Goal: Information Seeking & Learning: Learn about a topic

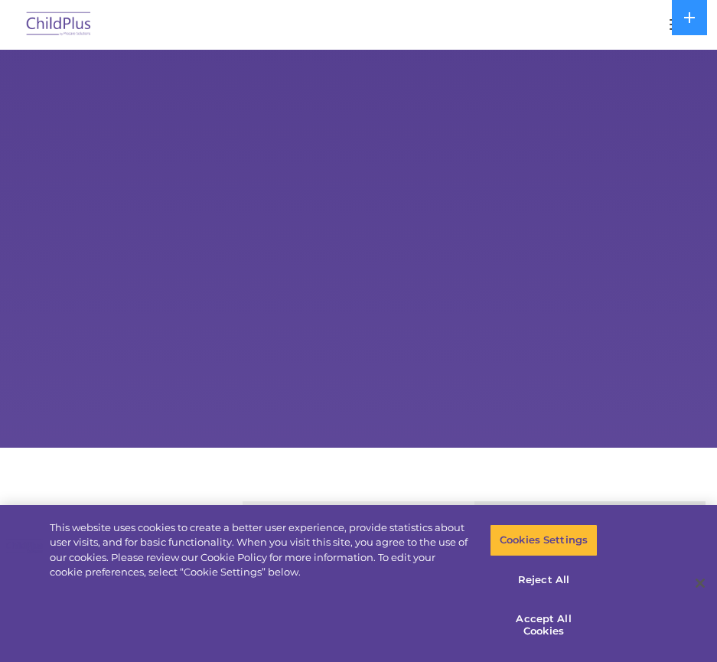
select select "MEDIUM"
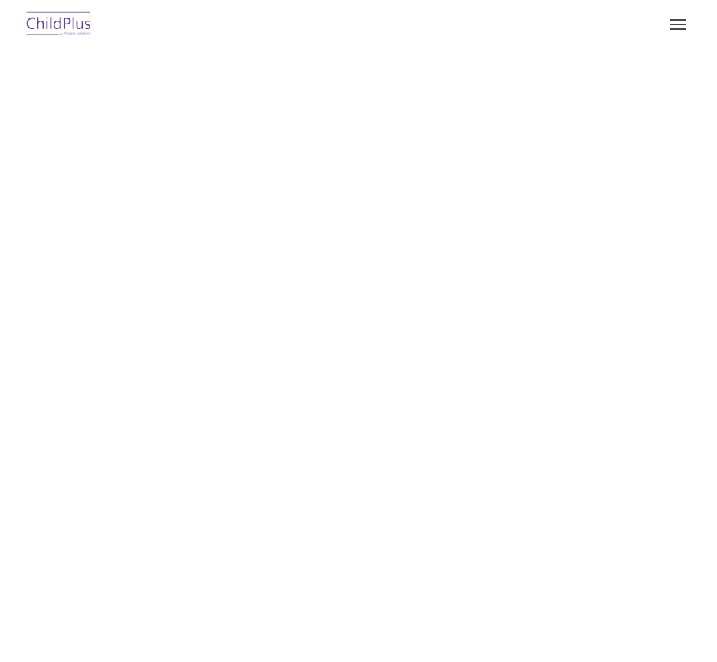
type input ""
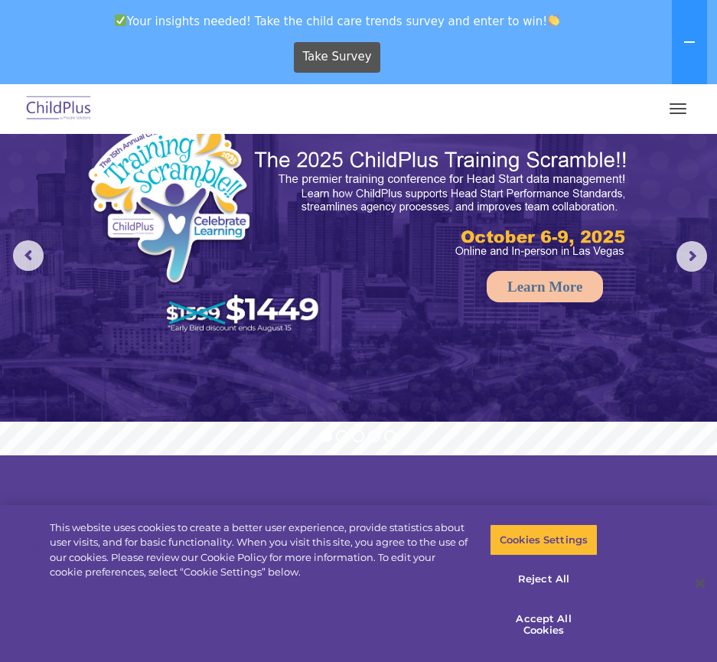
click at [675, 112] on button "button" at bounding box center [678, 108] width 32 height 24
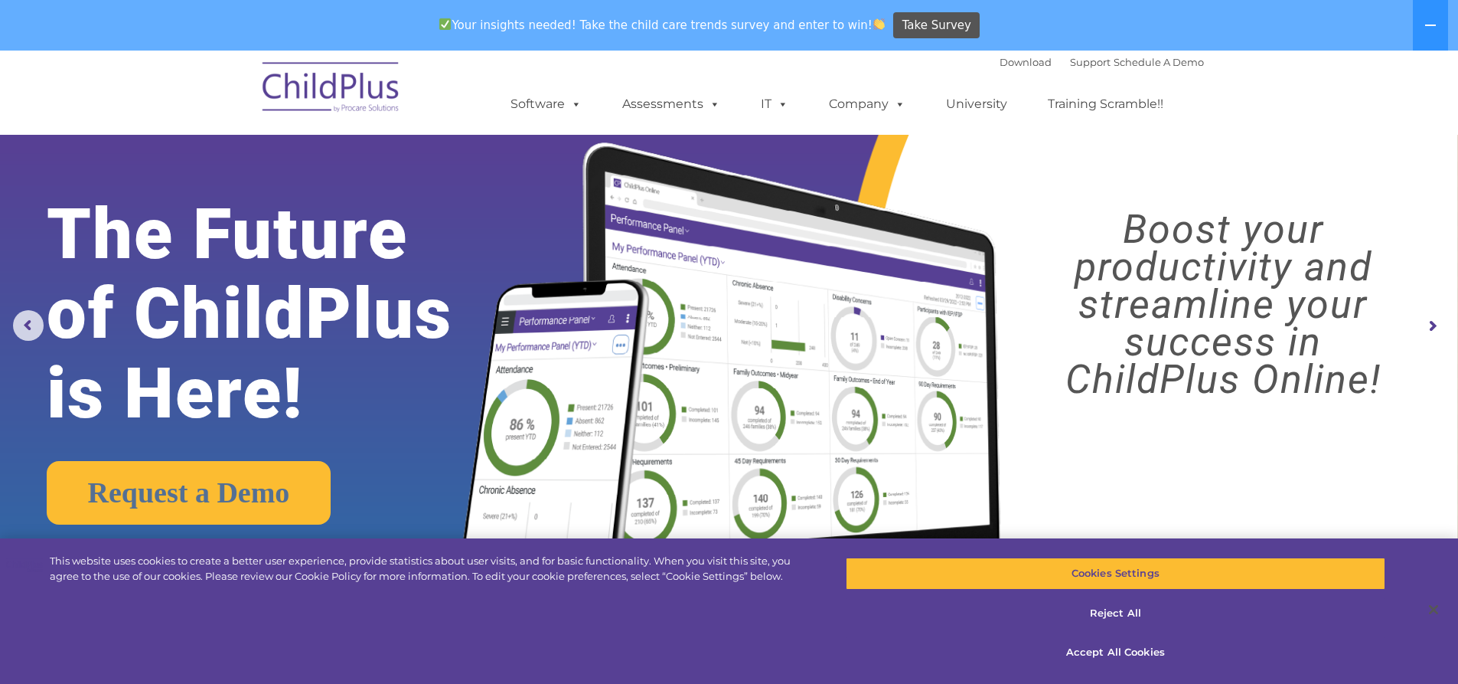
click at [313, 77] on img at bounding box center [331, 89] width 153 height 77
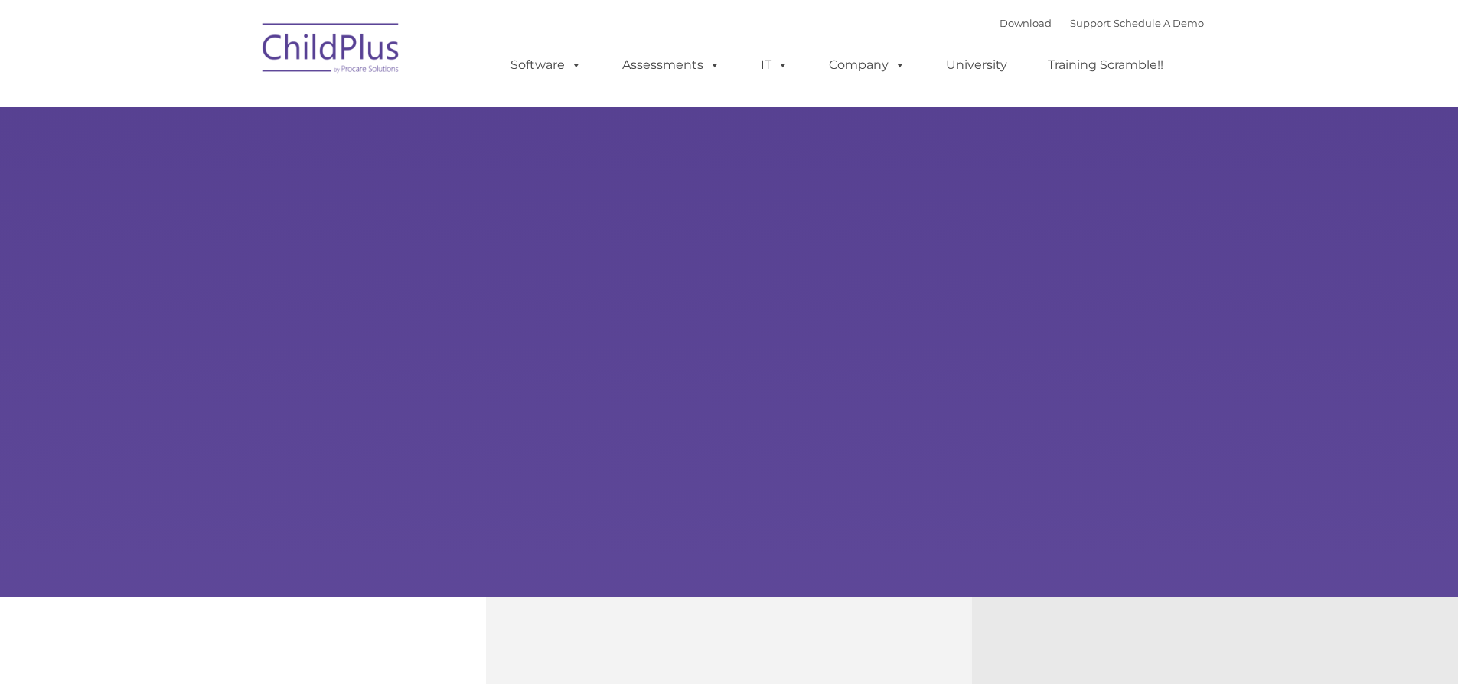
type input ""
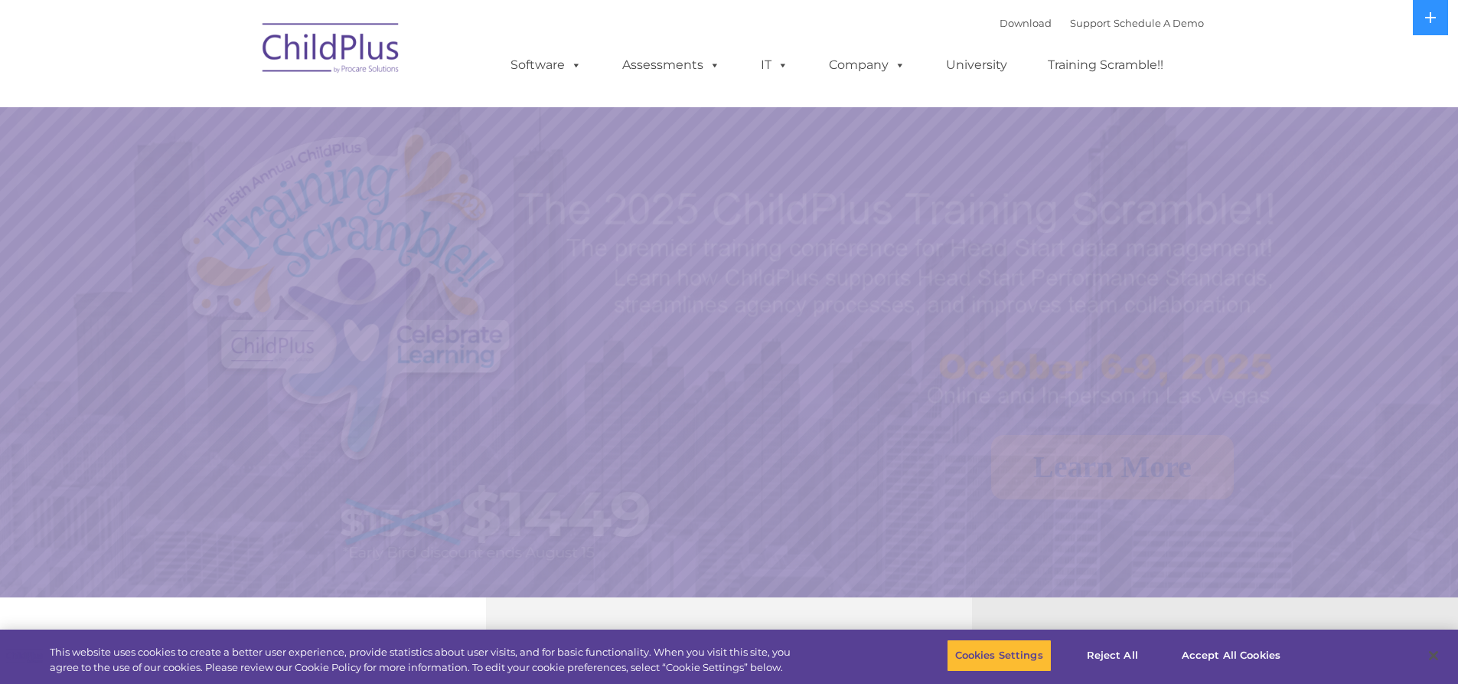
select select "MEDIUM"
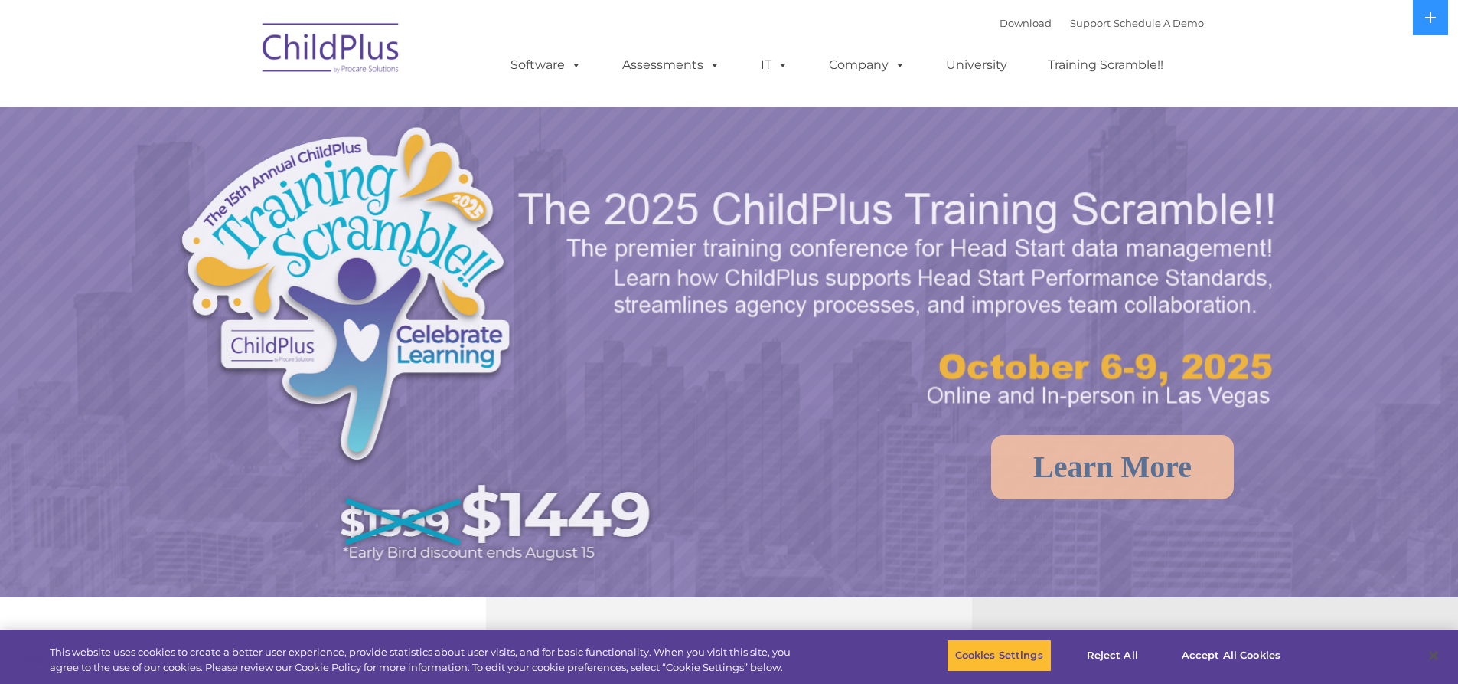
select select "MEDIUM"
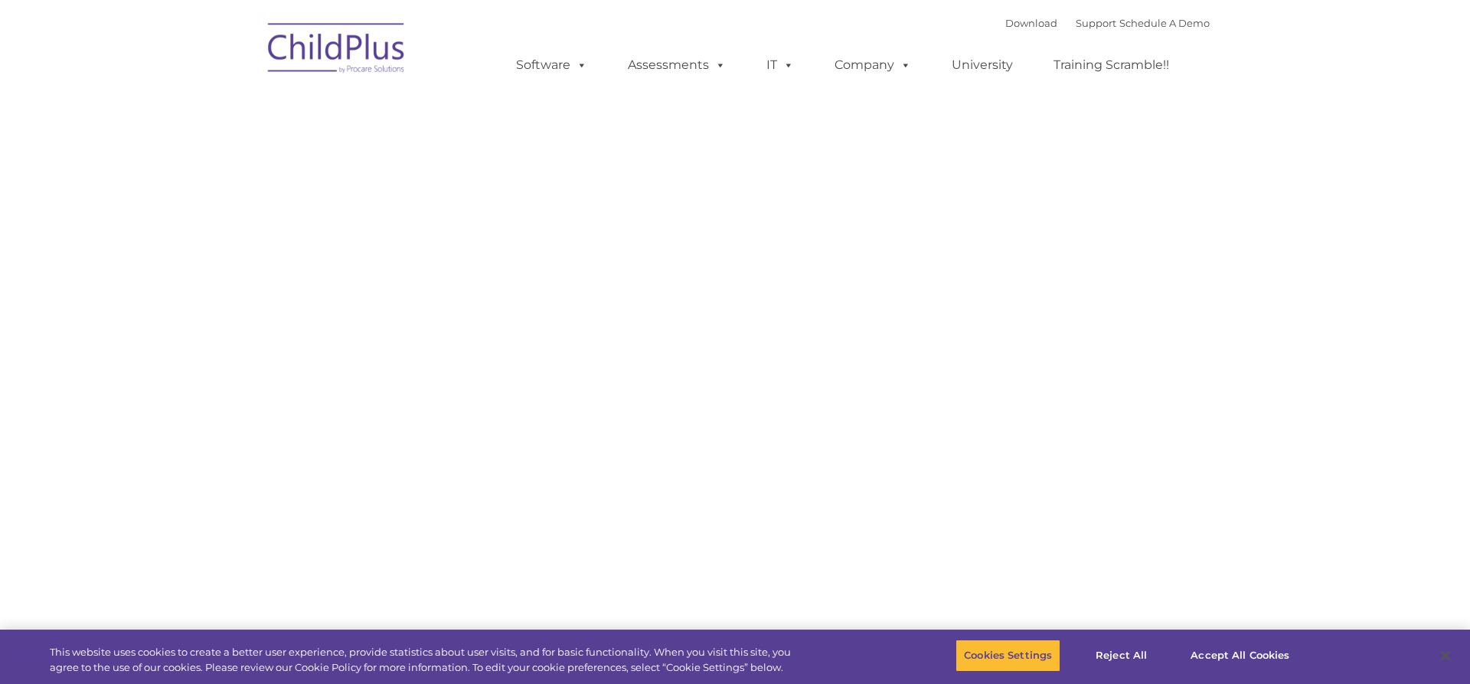
type input ""
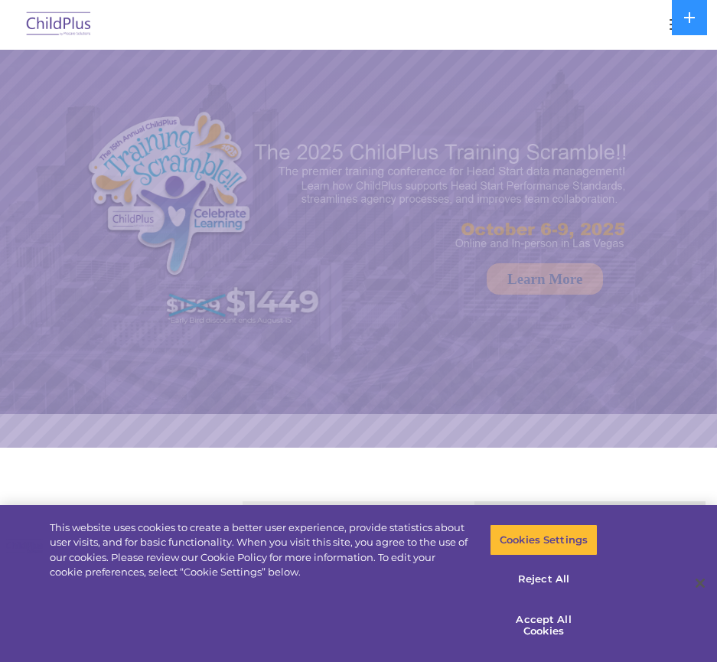
select select "MEDIUM"
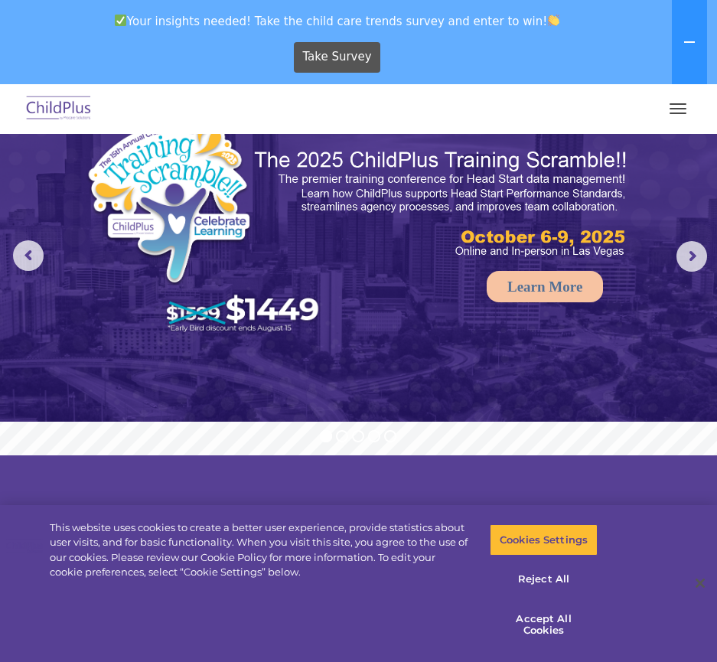
click at [684, 109] on button "button" at bounding box center [678, 108] width 32 height 24
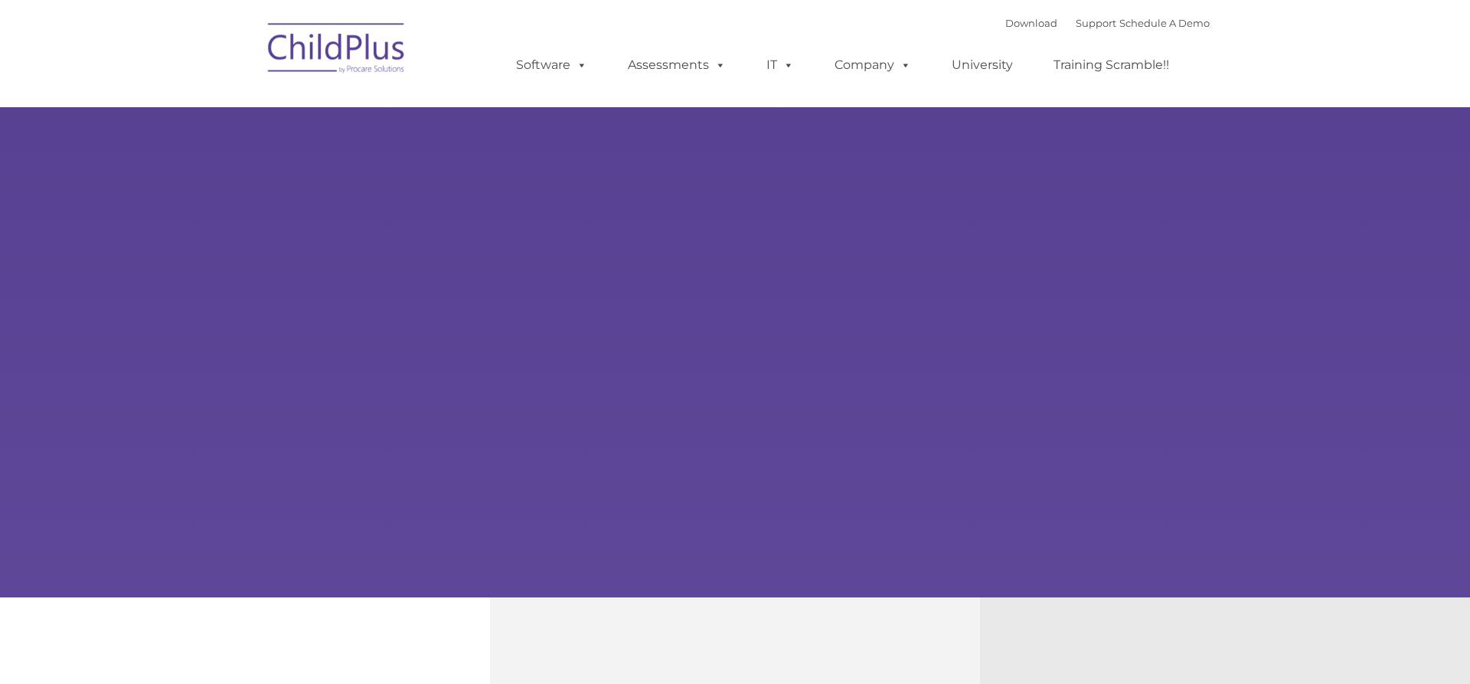
type input ""
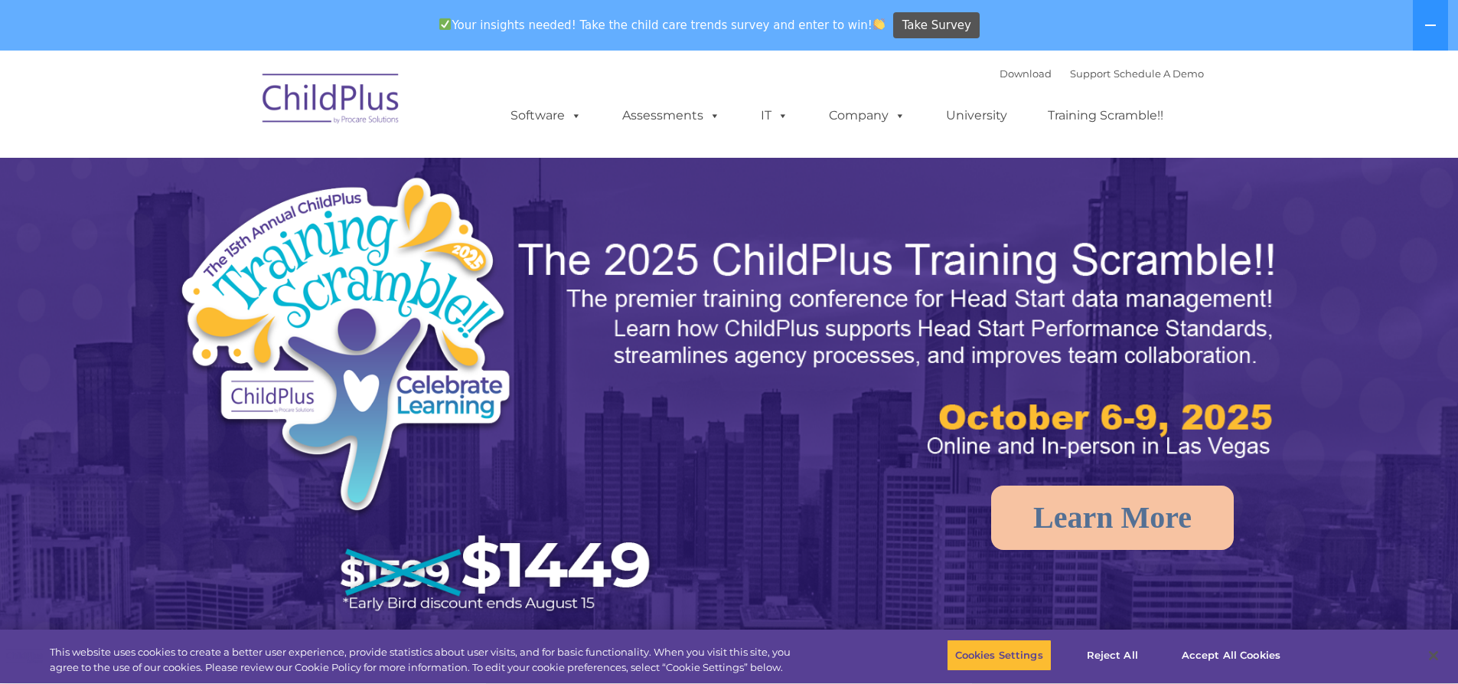
select select "MEDIUM"
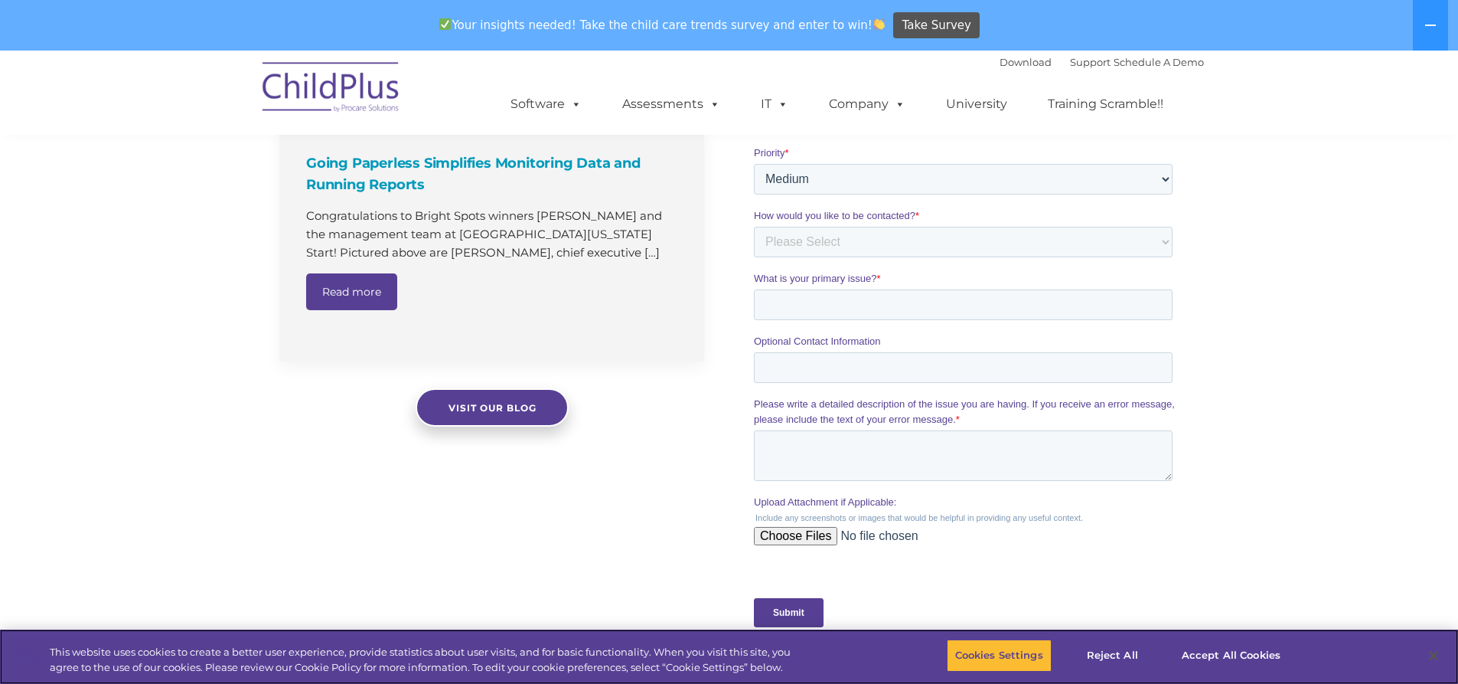
scroll to position [1510, 0]
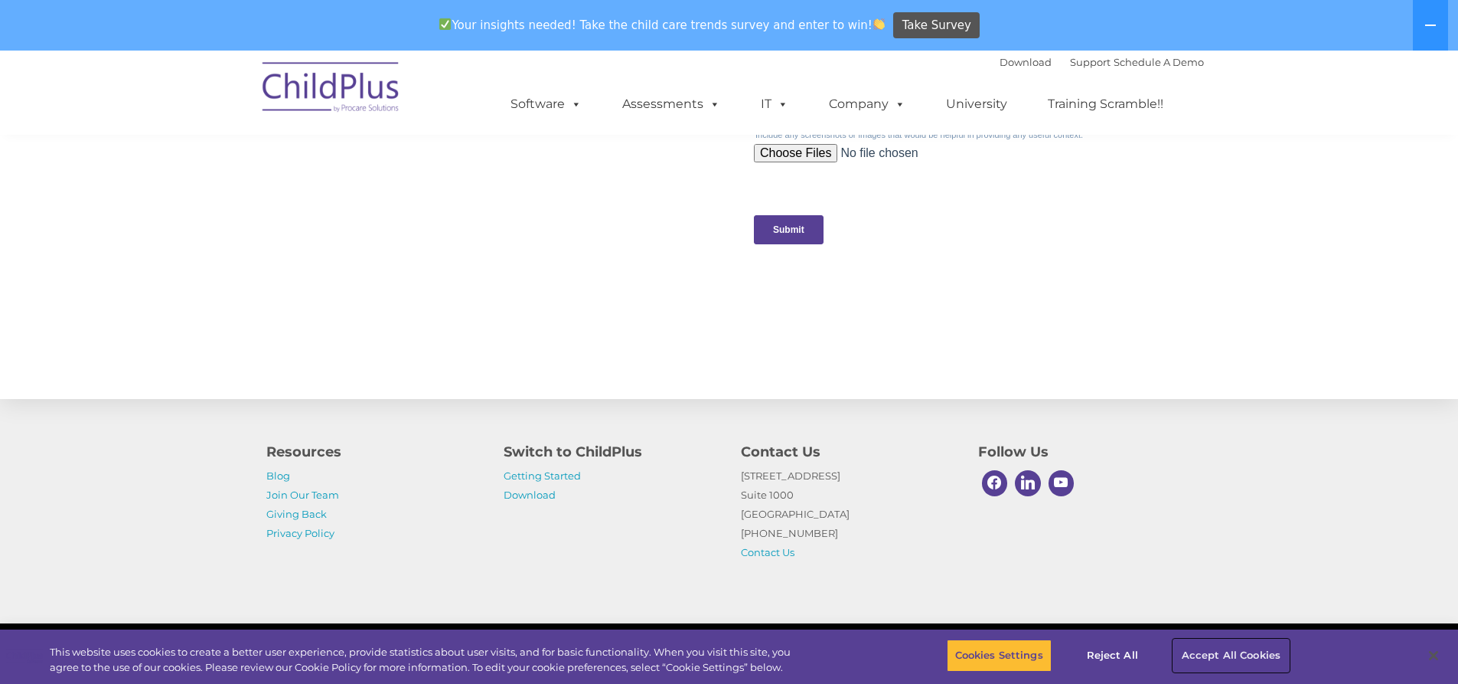
click at [1237, 655] on button "Accept All Cookies" at bounding box center [1232, 655] width 116 height 32
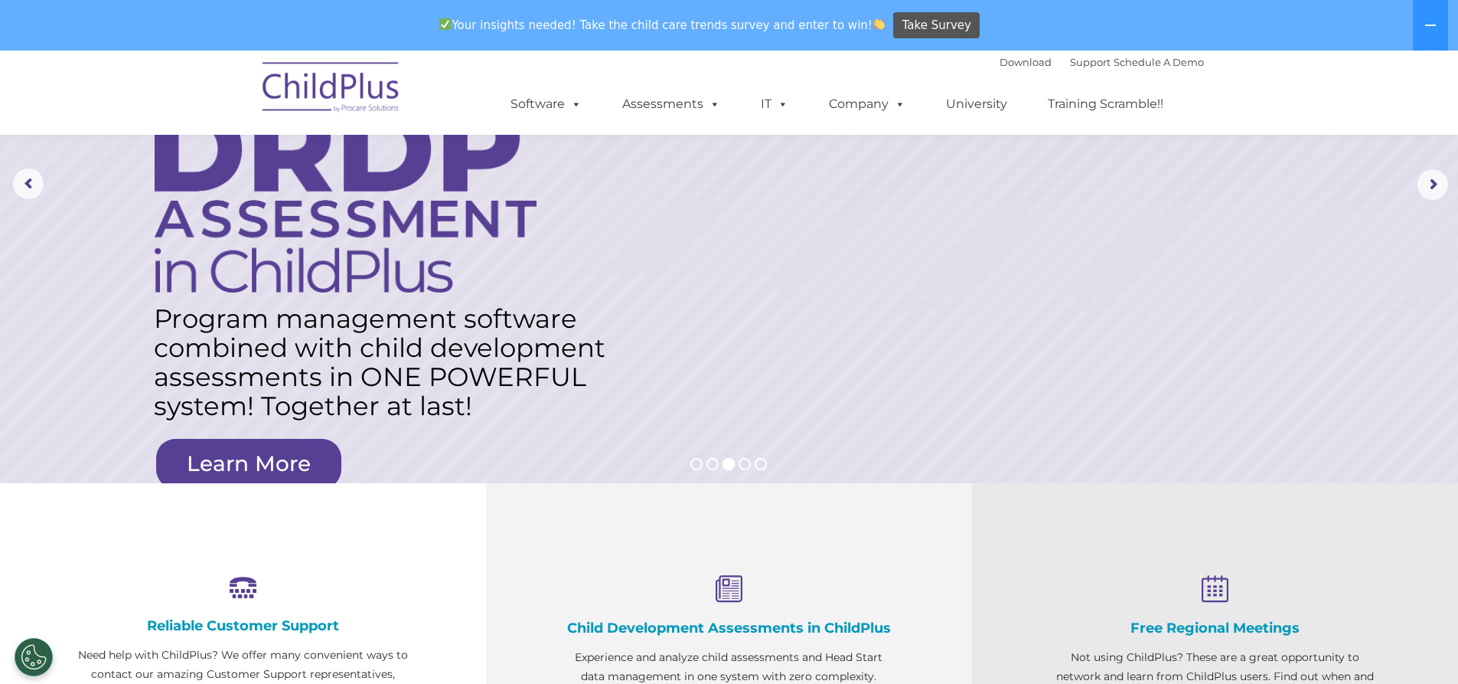
scroll to position [0, 0]
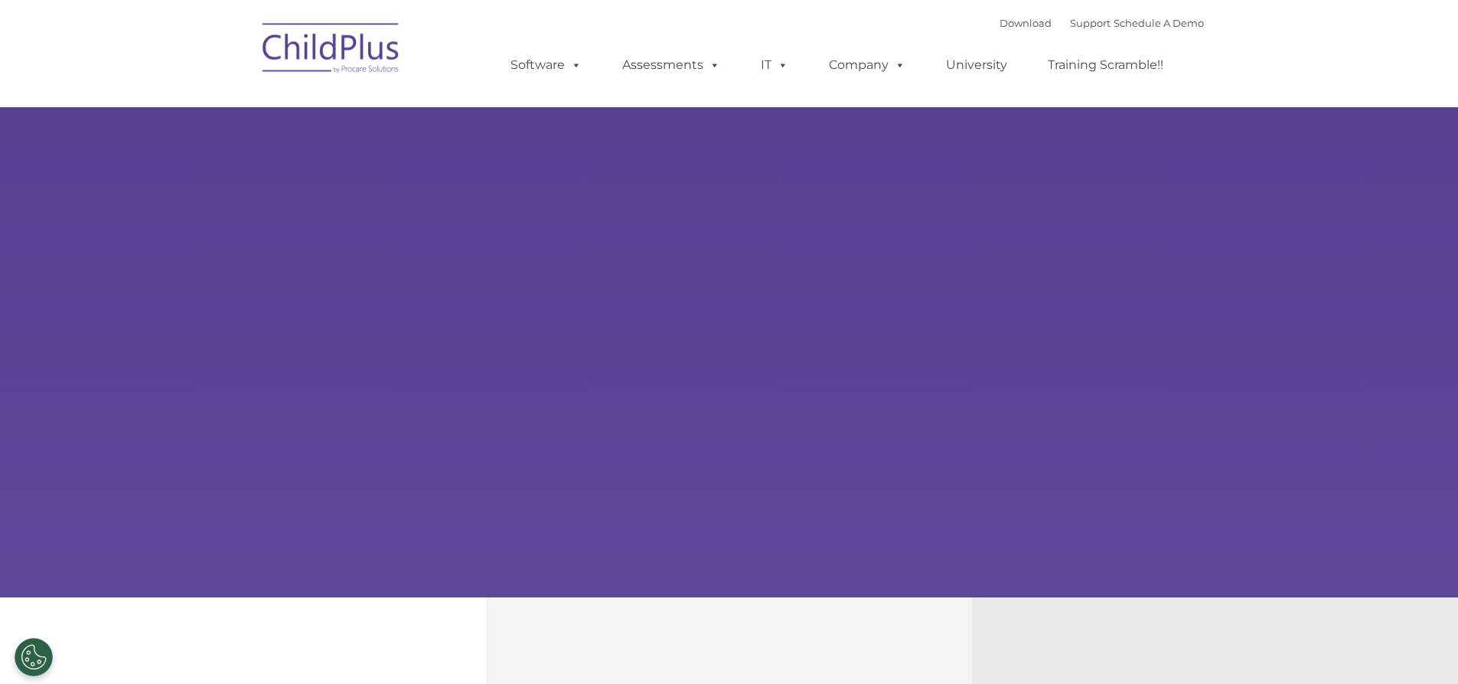
type input ""
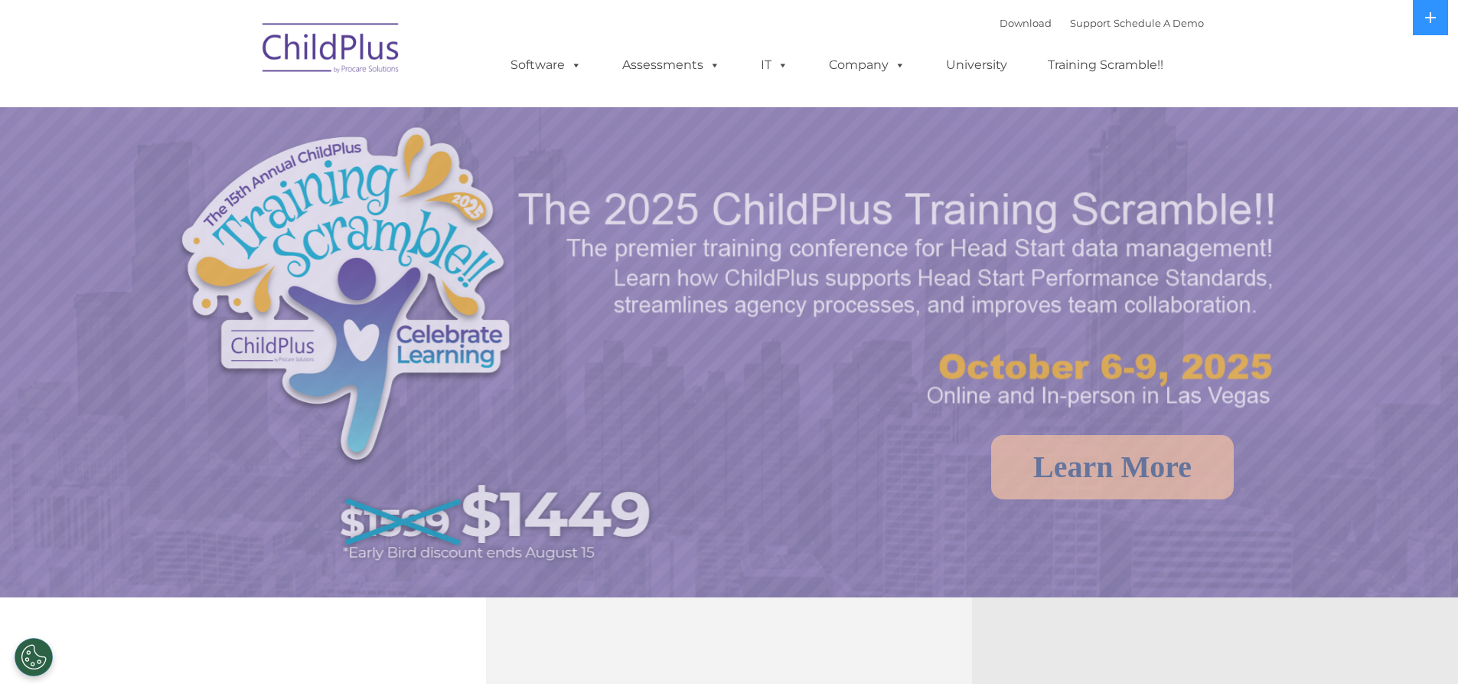
select select "MEDIUM"
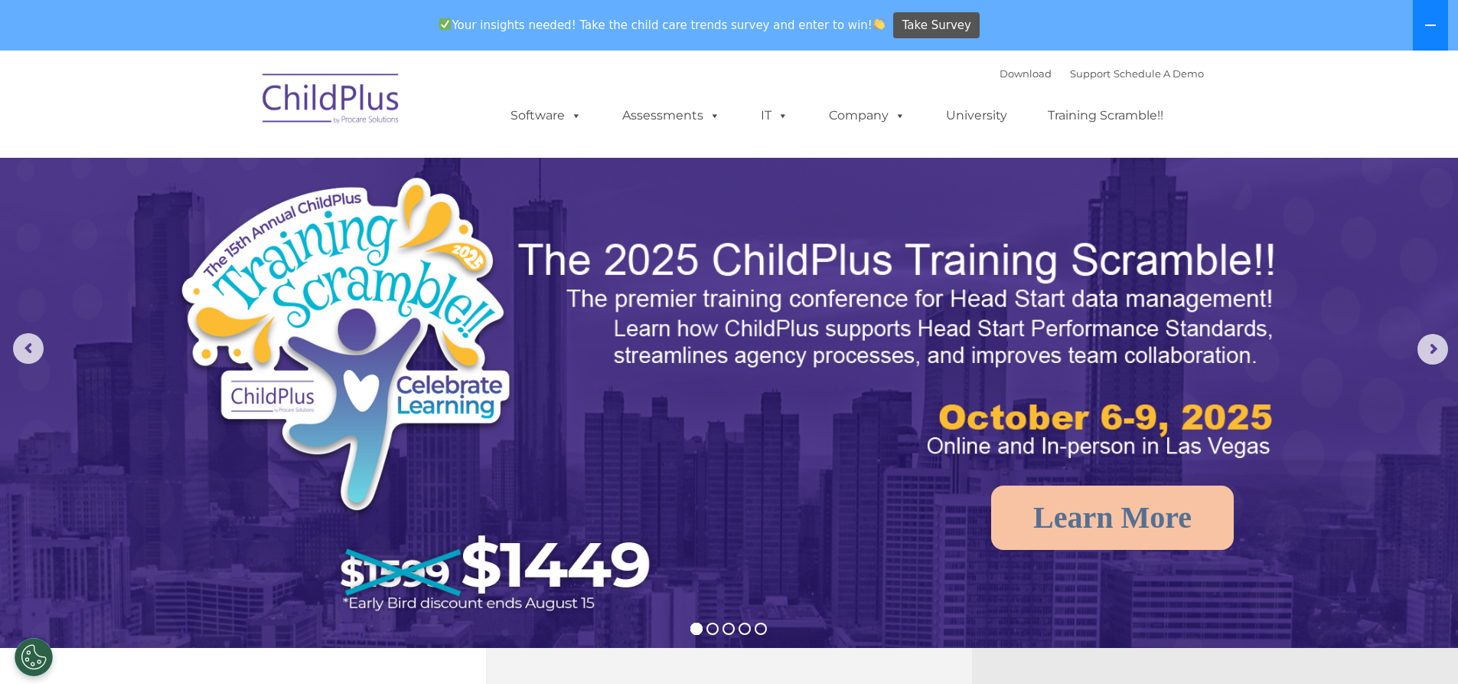
click at [1428, 25] on icon at bounding box center [1430, 25] width 11 height 2
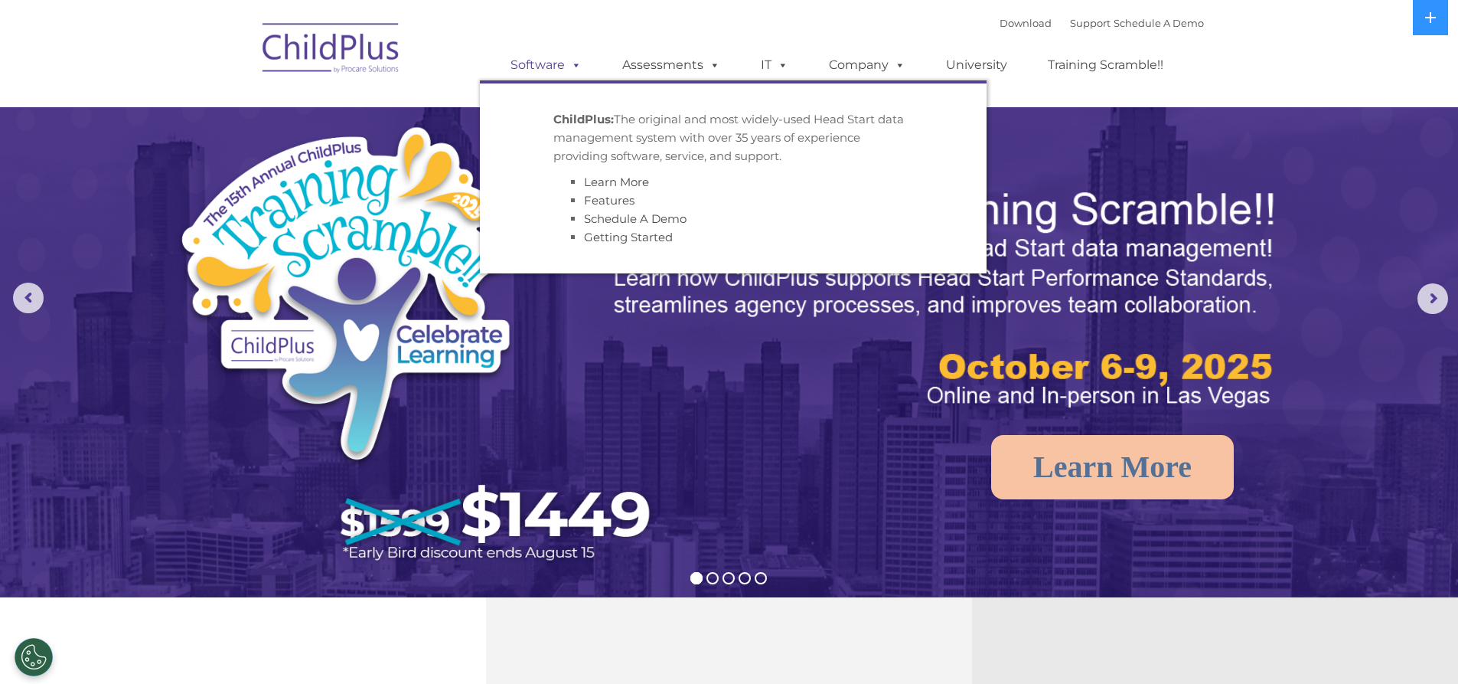
click at [537, 67] on link "Software" at bounding box center [546, 65] width 102 height 31
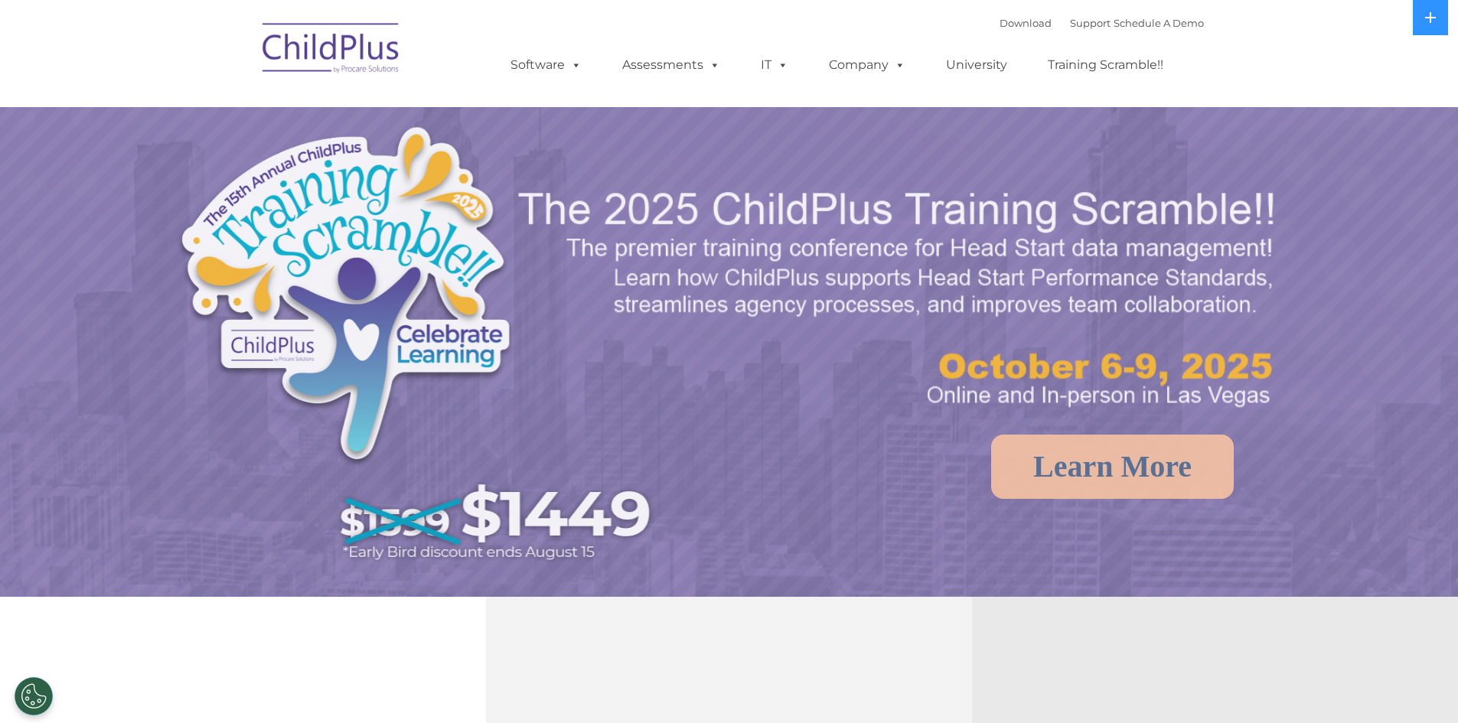
select select "MEDIUM"
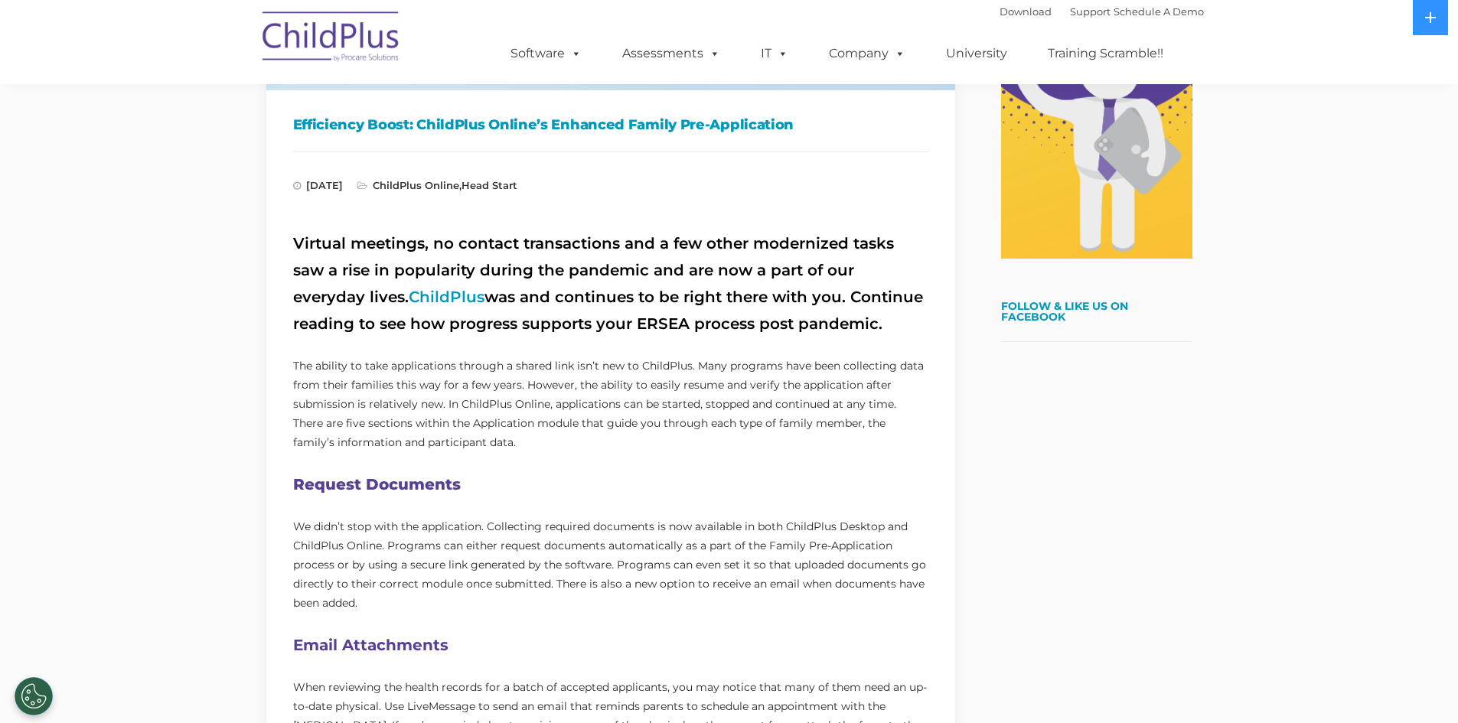
scroll to position [382, 0]
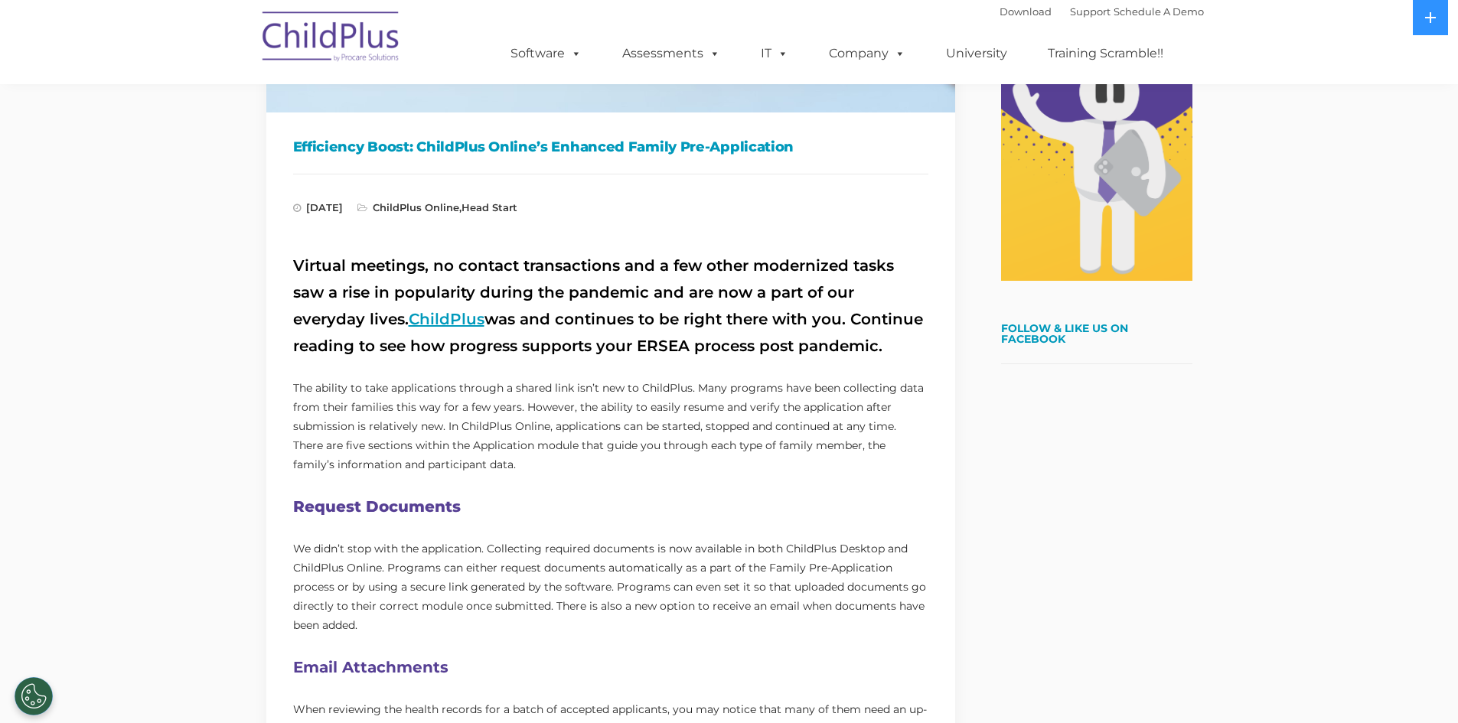
click at [409, 324] on link "ChildPlus" at bounding box center [447, 319] width 76 height 18
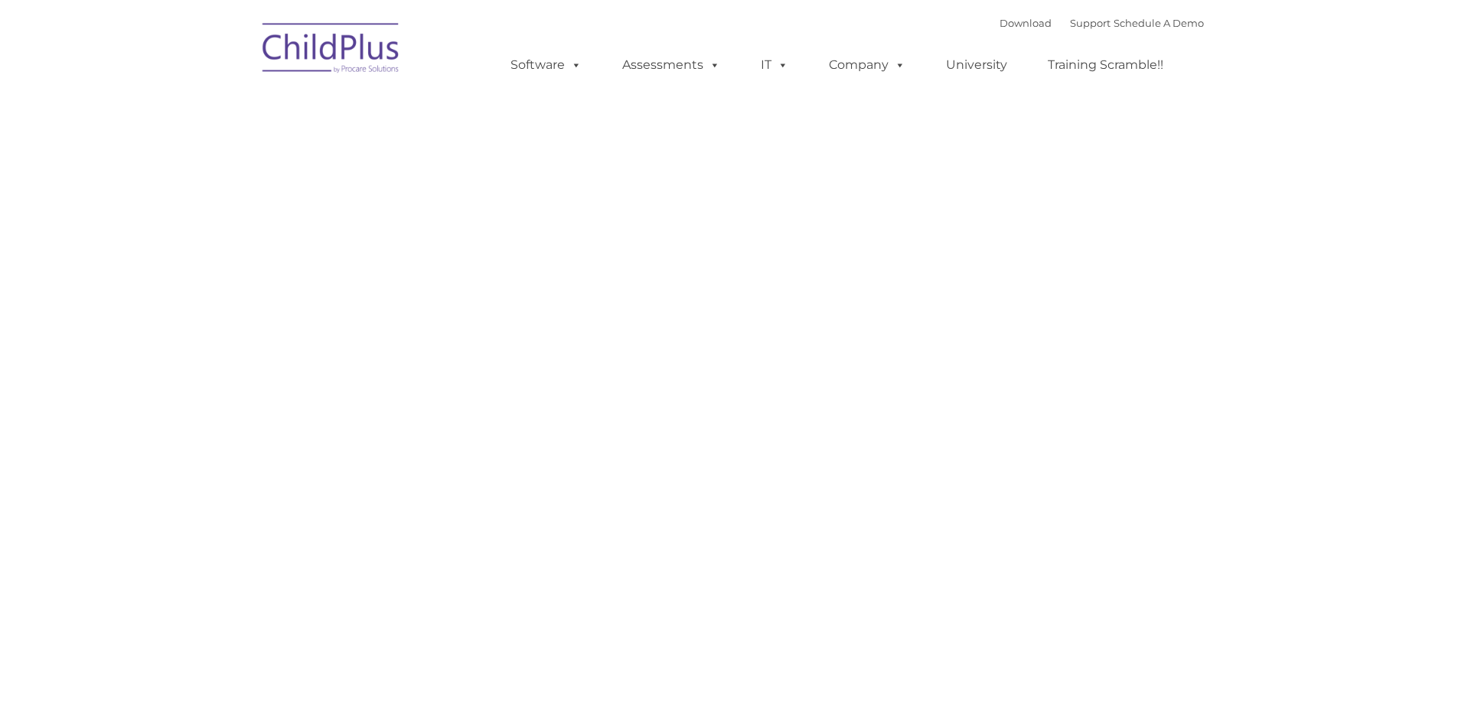
type input ""
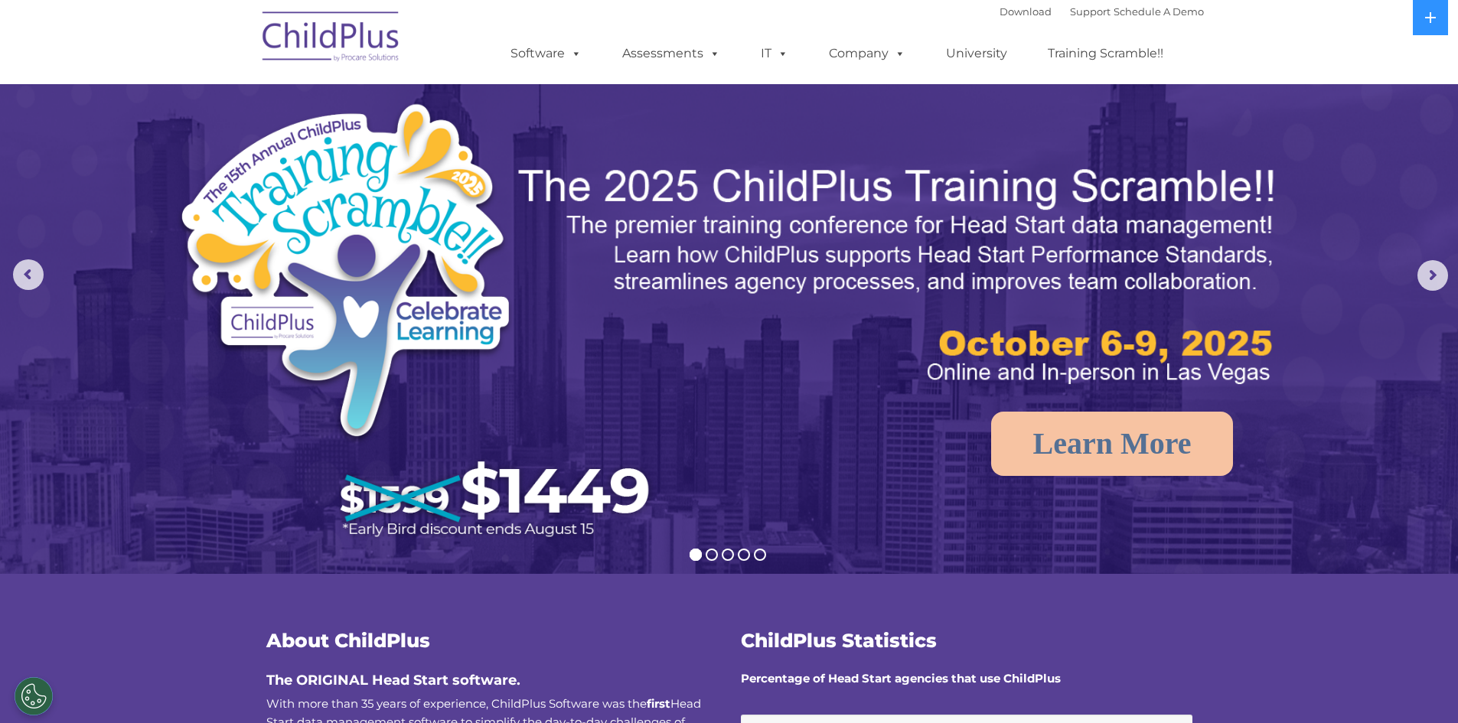
click at [356, 51] on img at bounding box center [331, 39] width 153 height 77
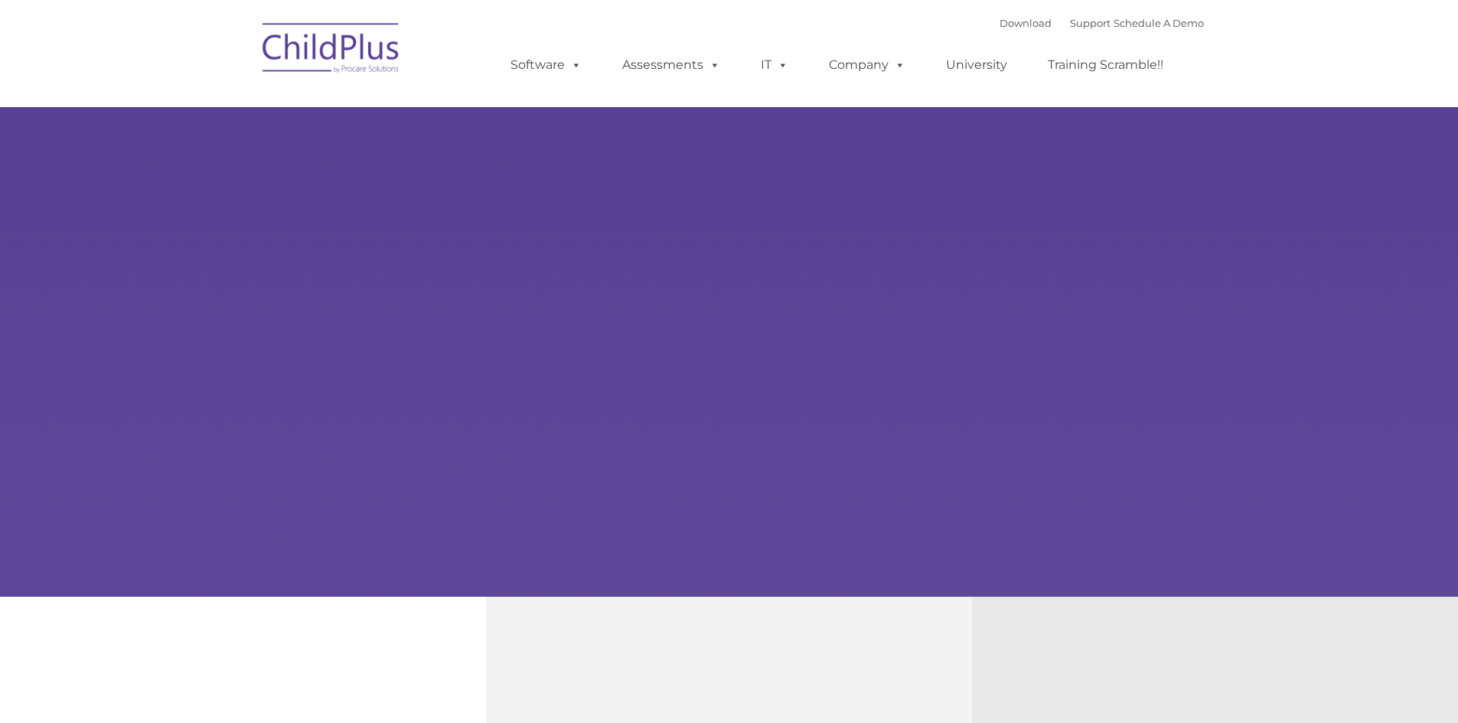
type input ""
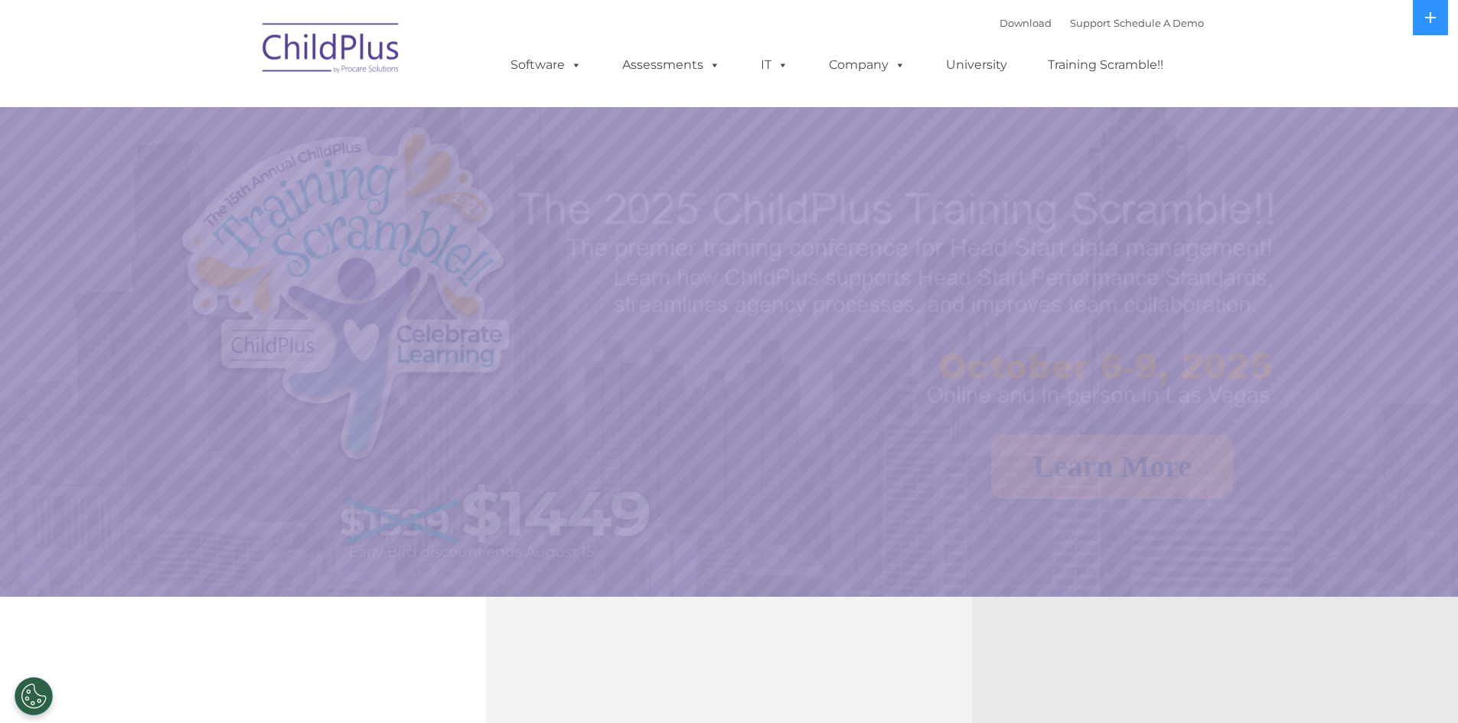
select select "MEDIUM"
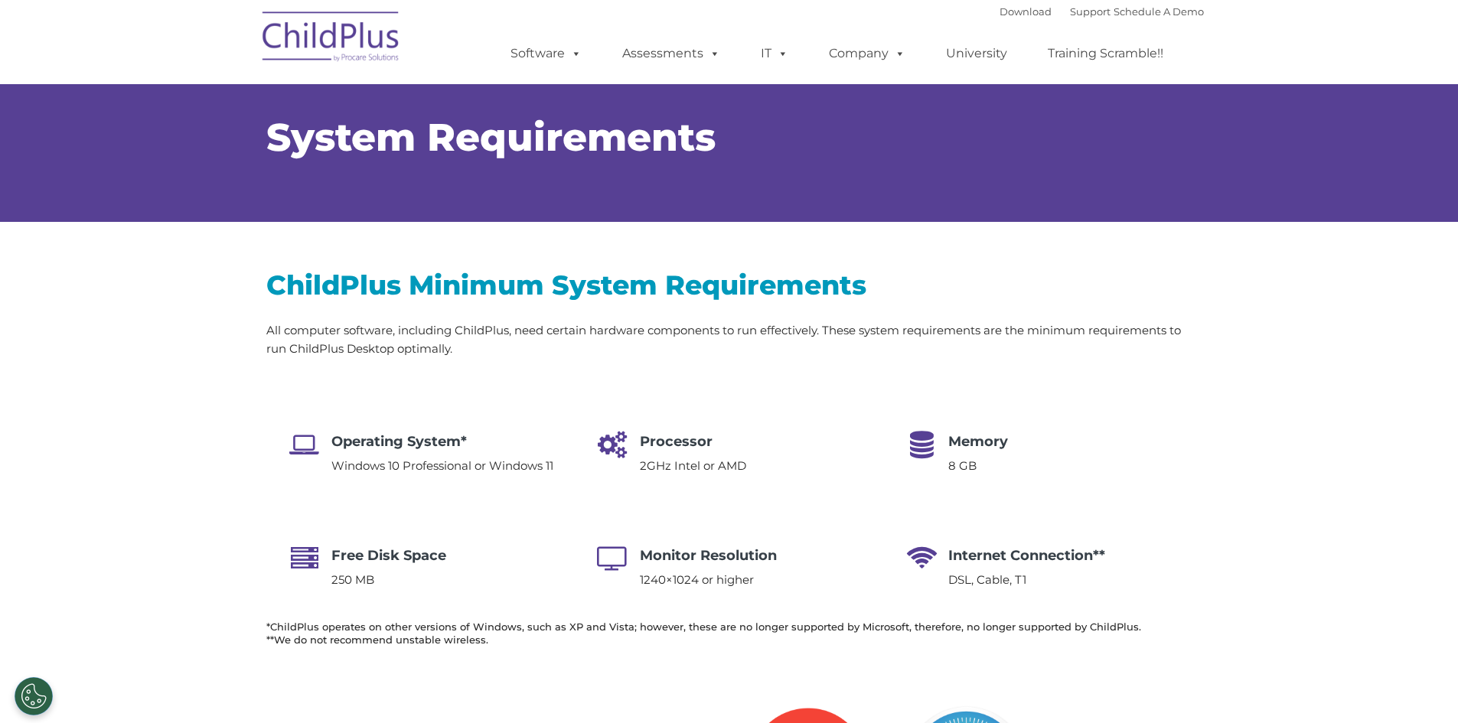
type input ""
select select "MEDIUM"
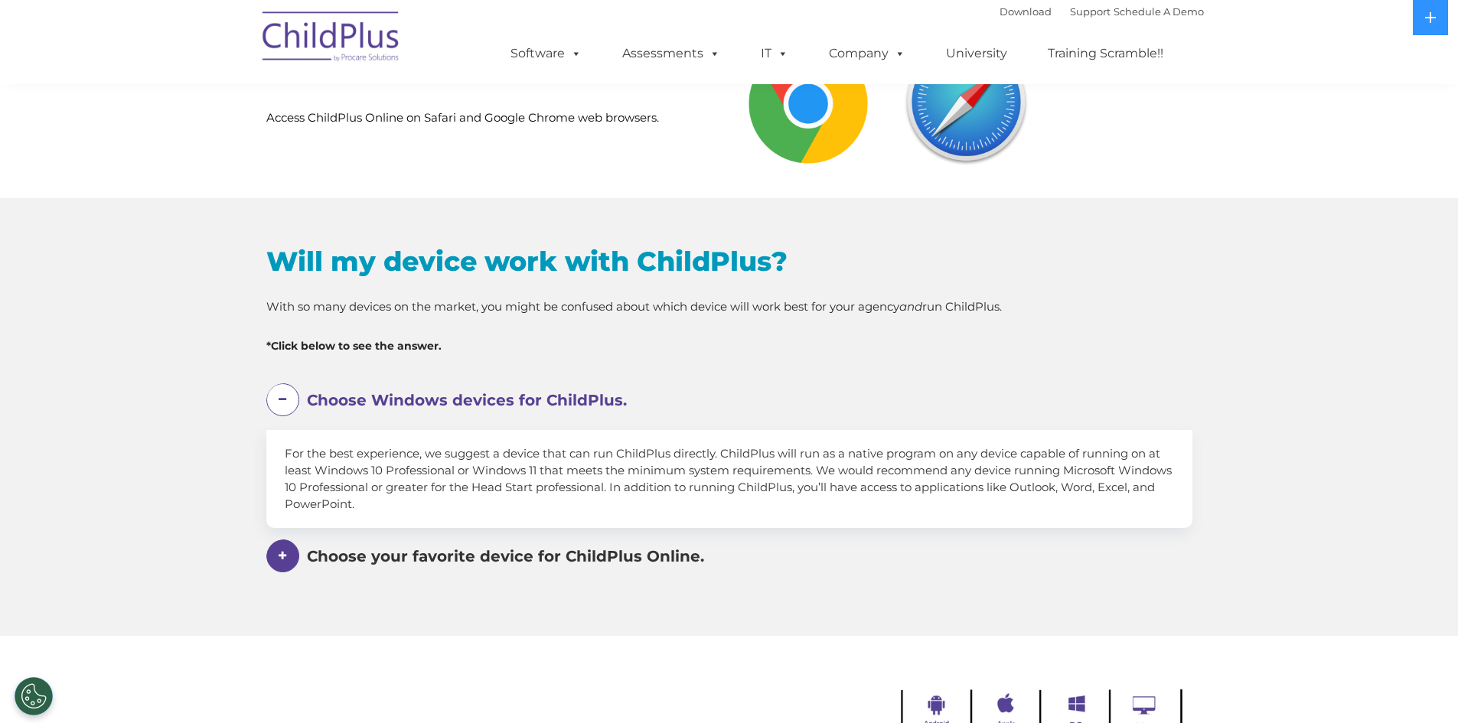
scroll to position [715, 0]
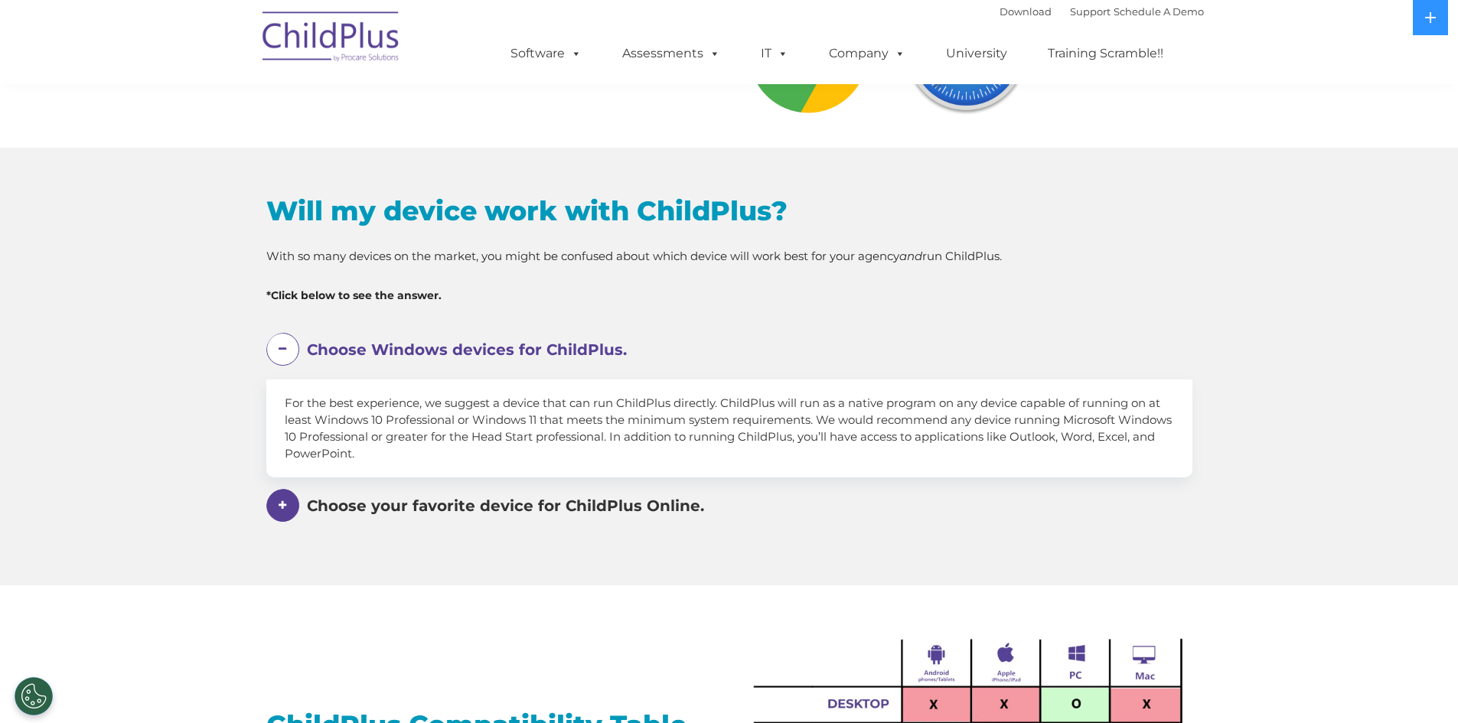
click at [429, 351] on span "Choose Windows devices for ChildPlus." at bounding box center [467, 350] width 320 height 18
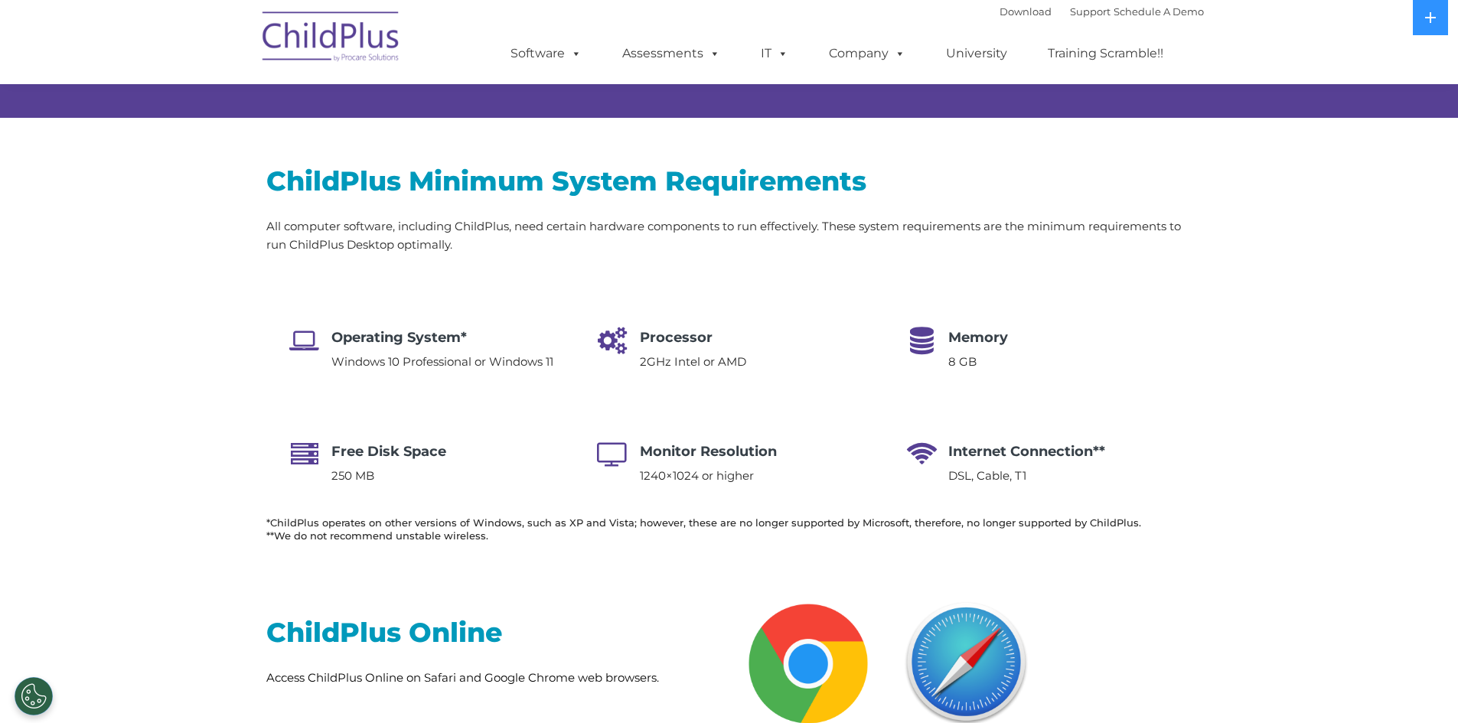
scroll to position [0, 0]
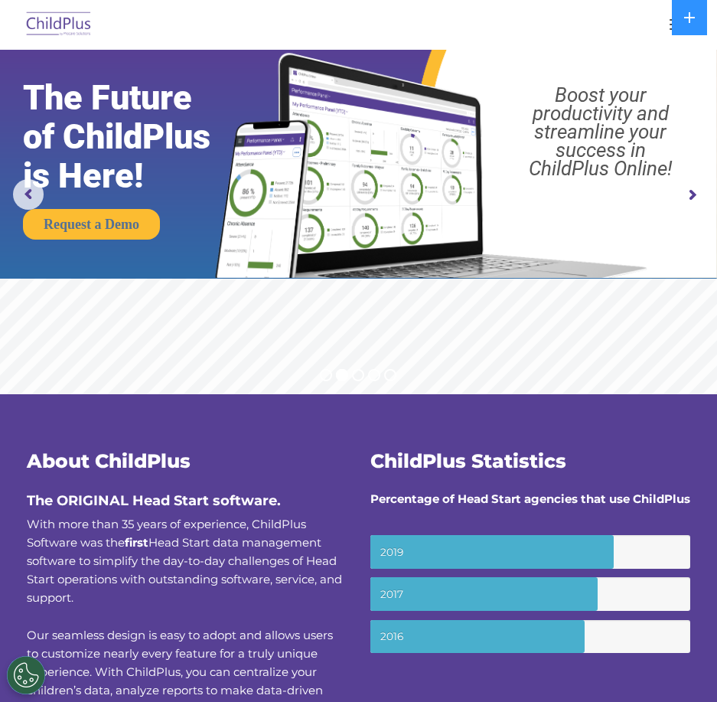
click at [690, 192] on rs-arrow at bounding box center [692, 195] width 31 height 31
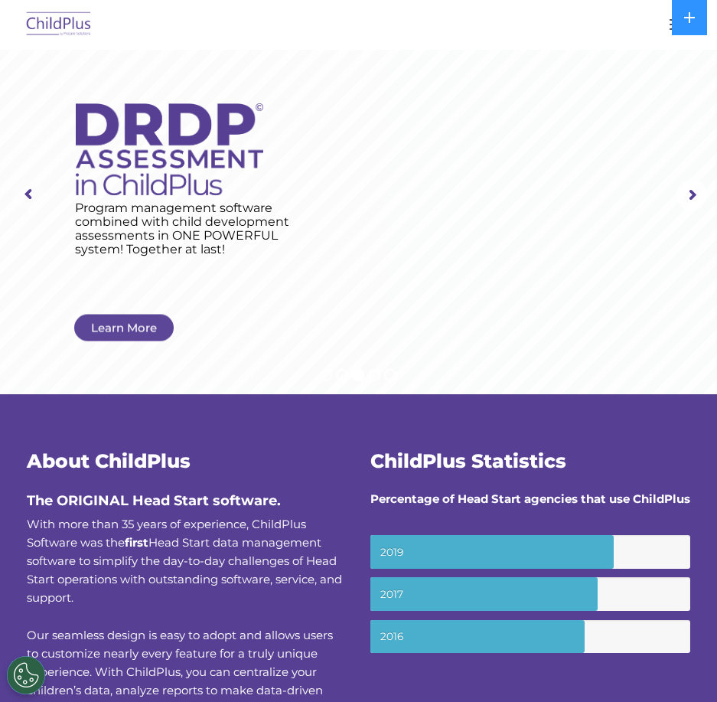
click at [28, 187] on rs-arrow at bounding box center [28, 194] width 31 height 31
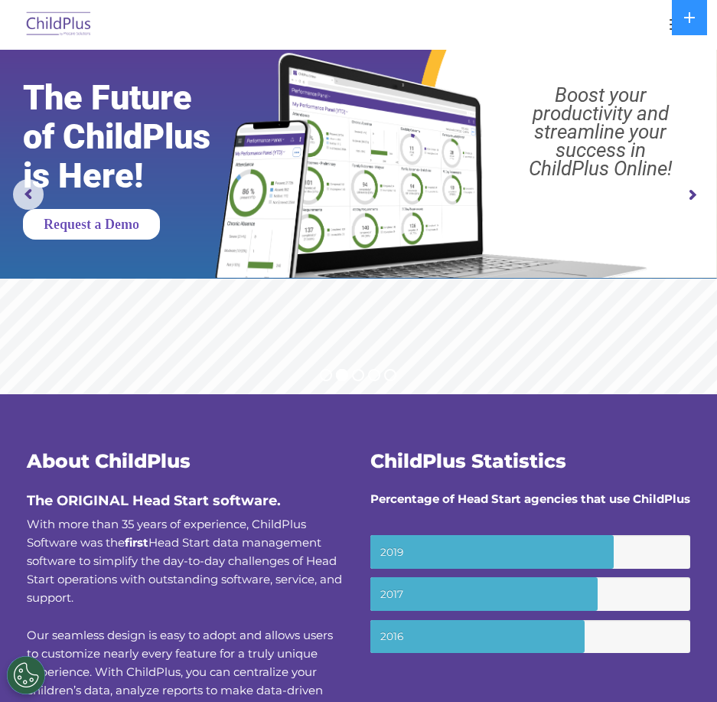
click at [129, 223] on link "Request a Demo" at bounding box center [91, 224] width 137 height 31
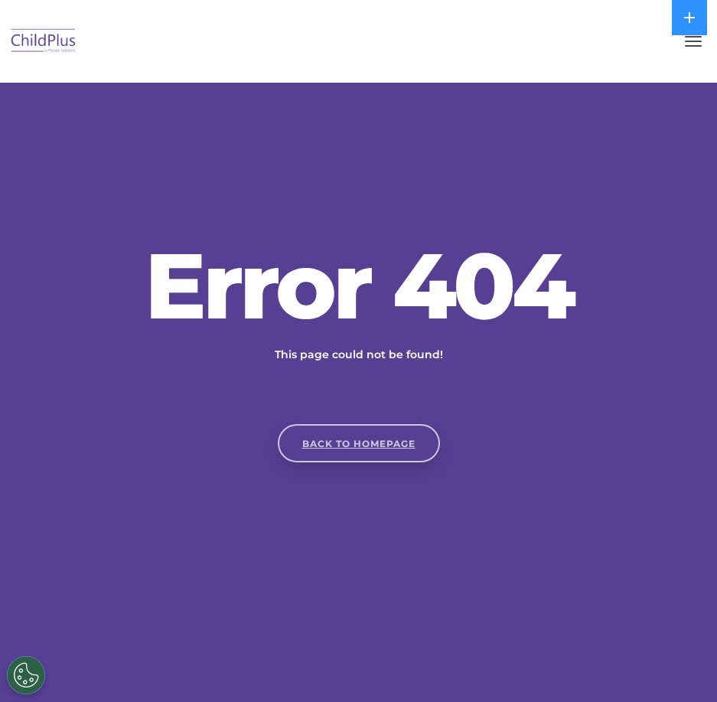
click at [364, 452] on link "Back to homepage" at bounding box center [359, 443] width 162 height 38
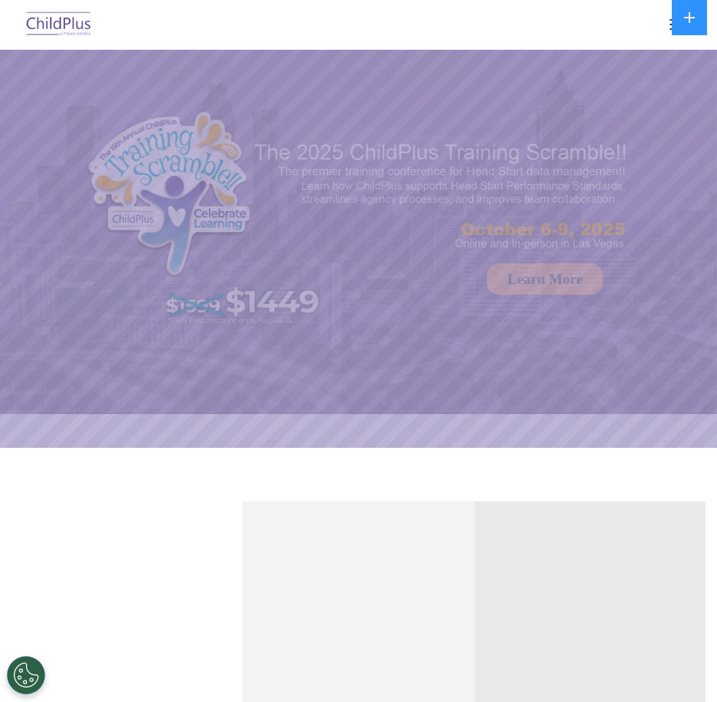
select select "MEDIUM"
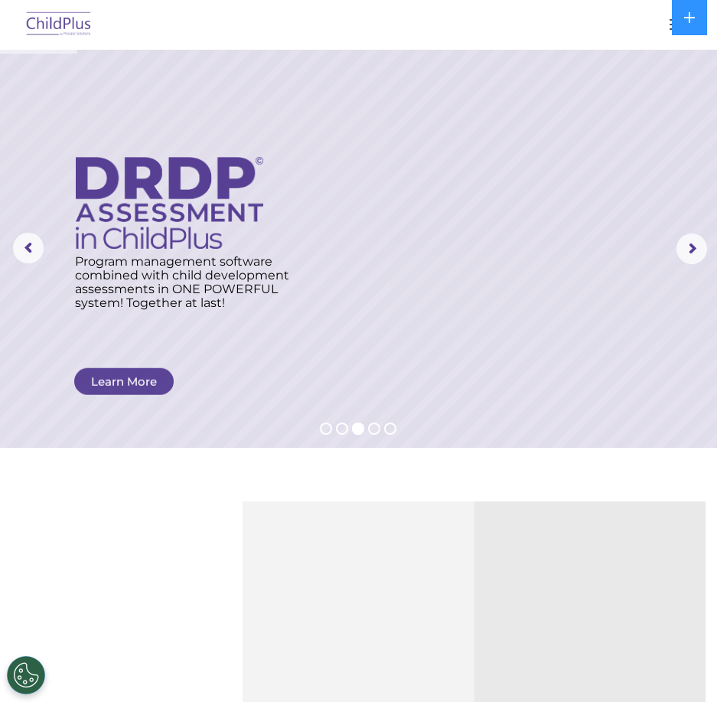
click at [671, 27] on button "button" at bounding box center [678, 24] width 32 height 24
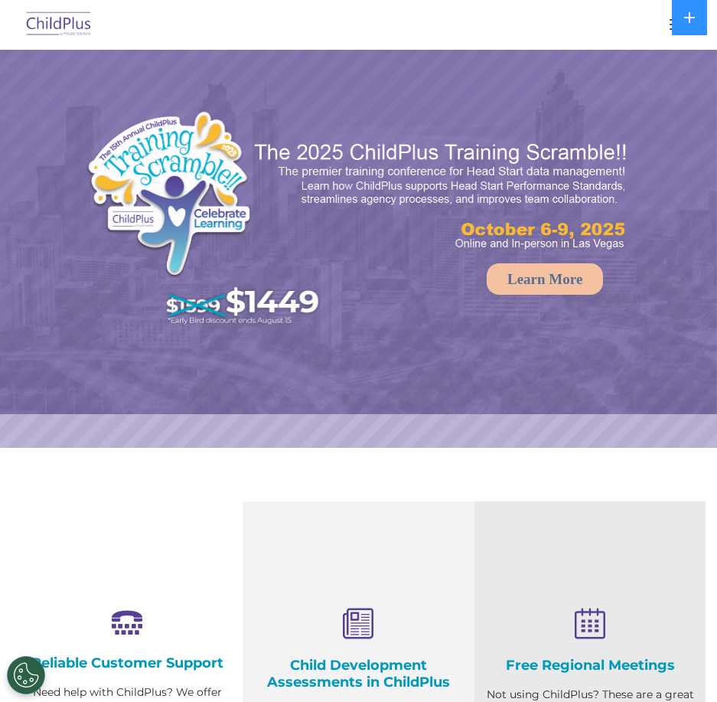
select select "MEDIUM"
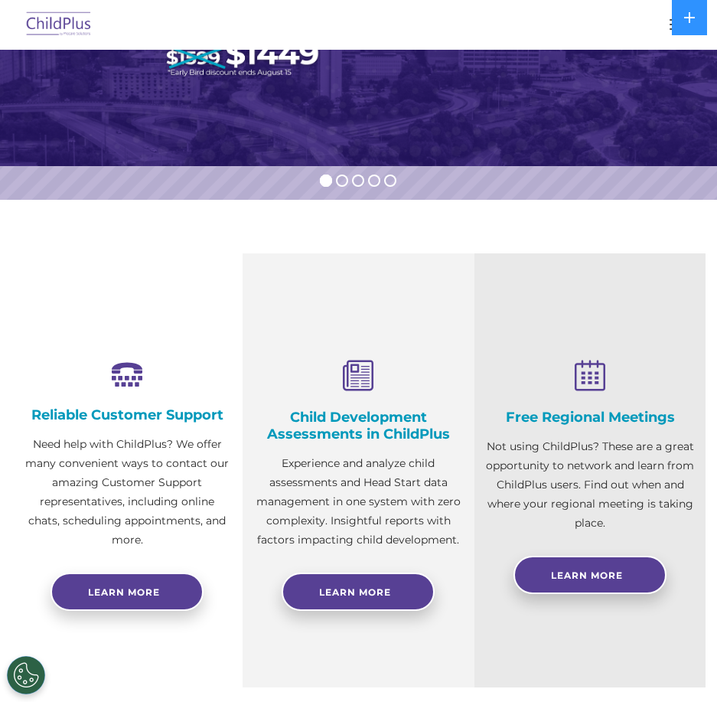
scroll to position [250, 0]
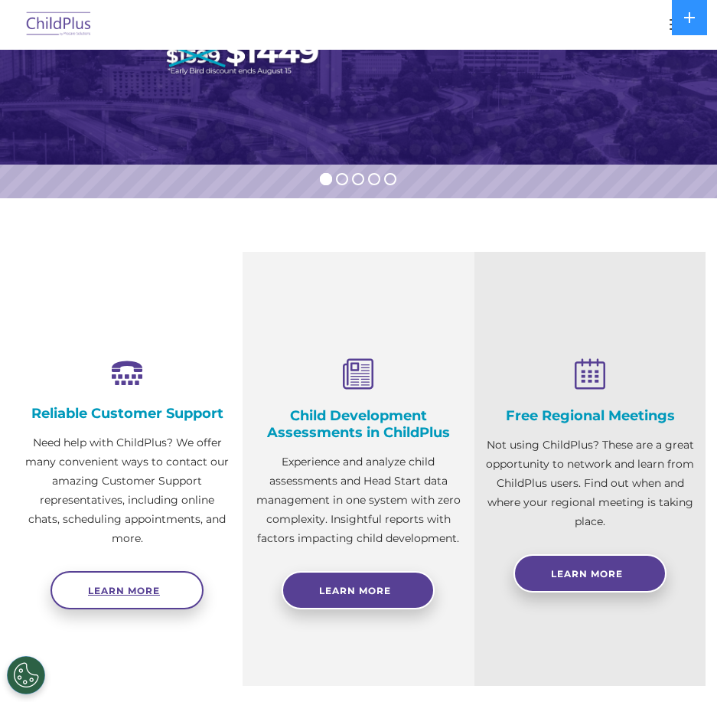
click at [119, 589] on span "Learn more" at bounding box center [124, 590] width 72 height 11
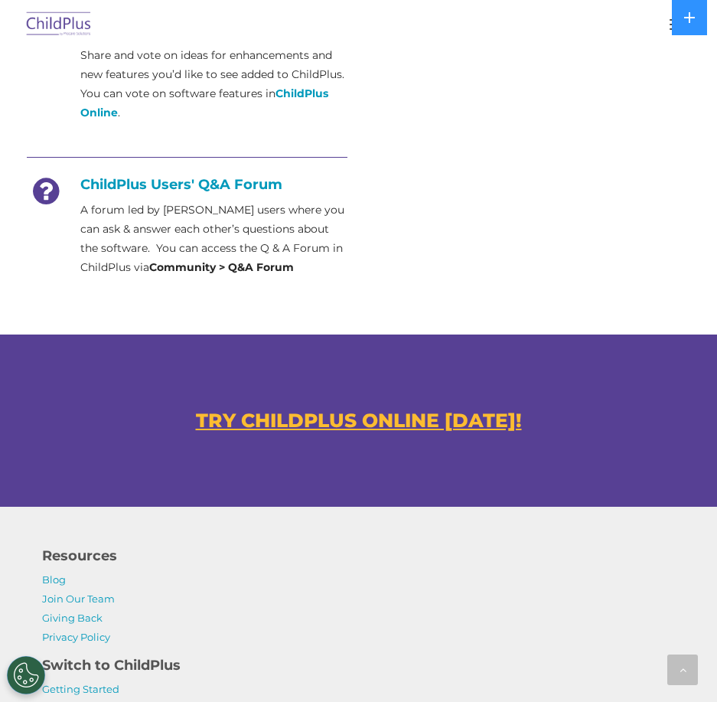
scroll to position [765, 0]
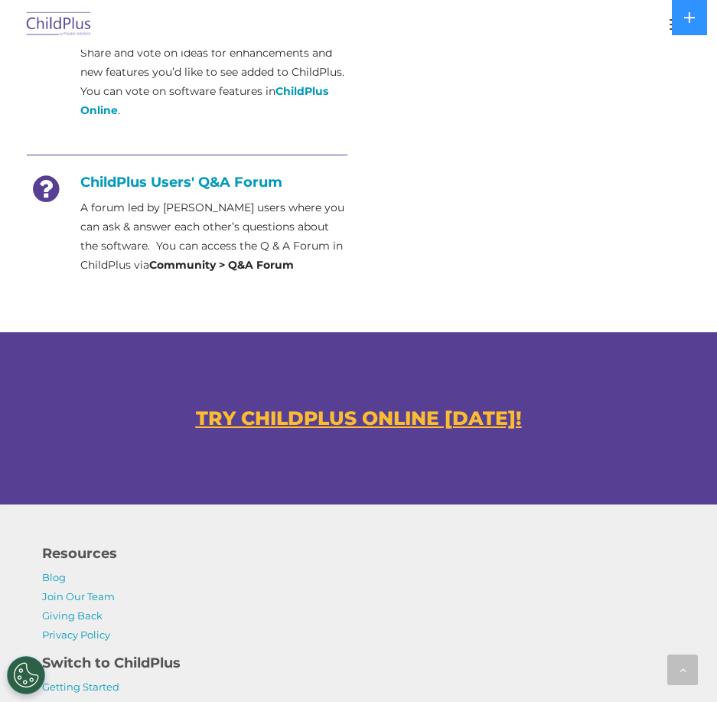
click at [240, 429] on u "TRY CHILDPLUS ONLINE TODAY!" at bounding box center [359, 417] width 326 height 23
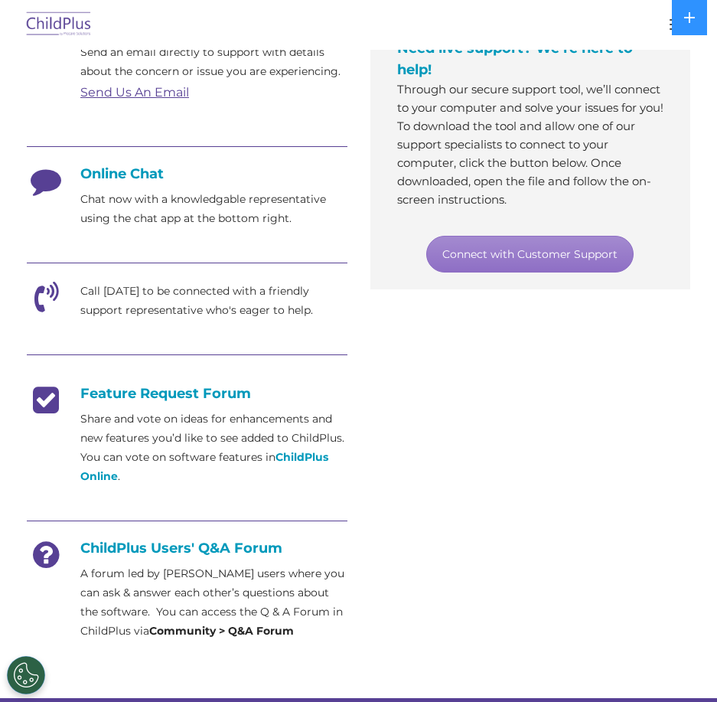
scroll to position [404, 0]
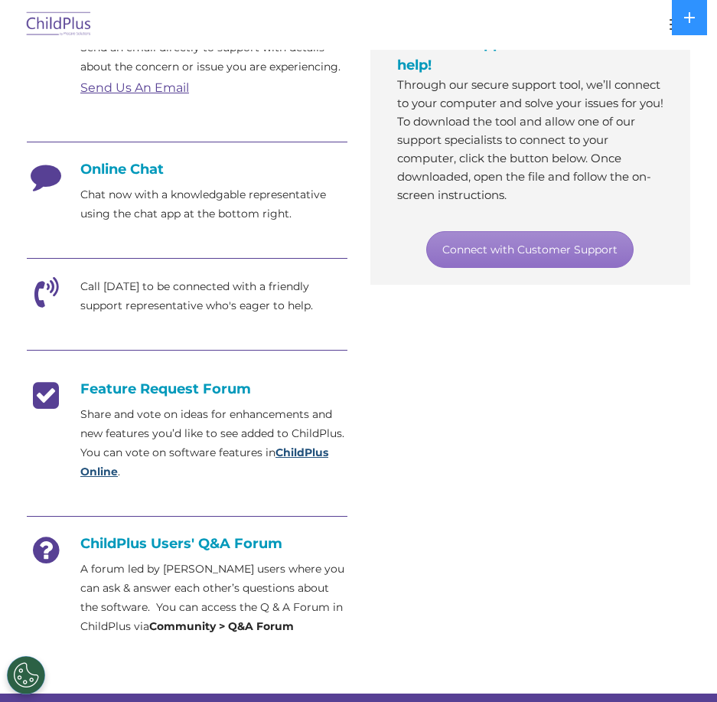
click at [103, 478] on strong "ChildPlus Online" at bounding box center [204, 462] width 248 height 33
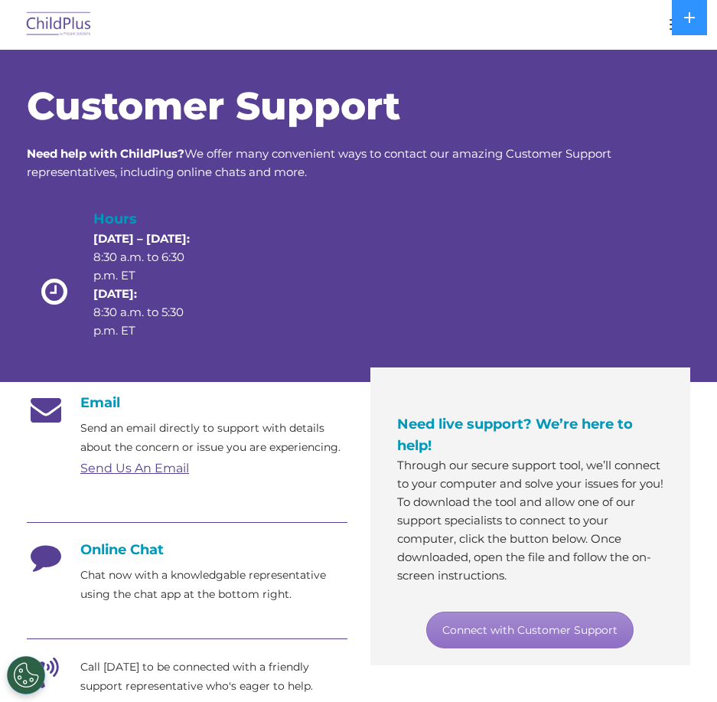
scroll to position [0, 0]
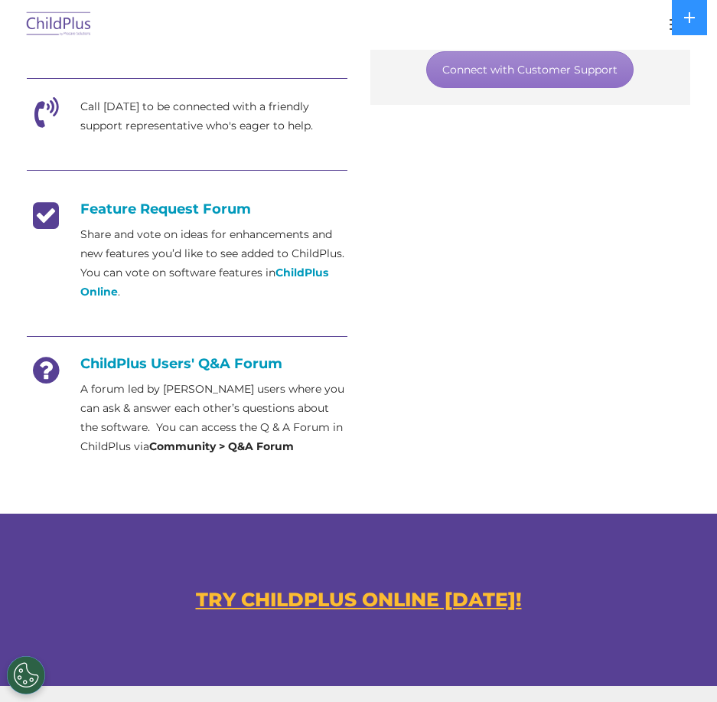
scroll to position [593, 0]
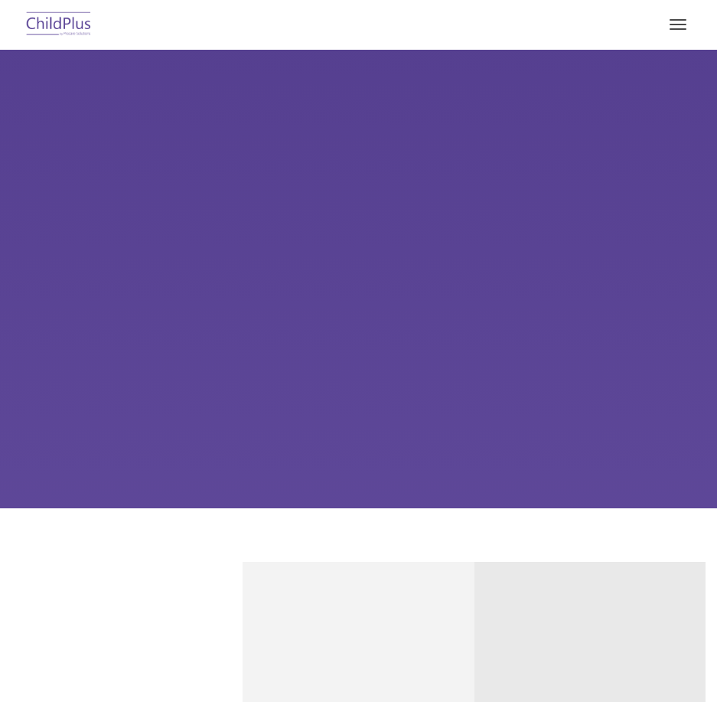
click at [271, 279] on div "Learn More Request a Demo The Future of ChildPlus is Here! Boost your productiv…" at bounding box center [358, 279] width 717 height 459
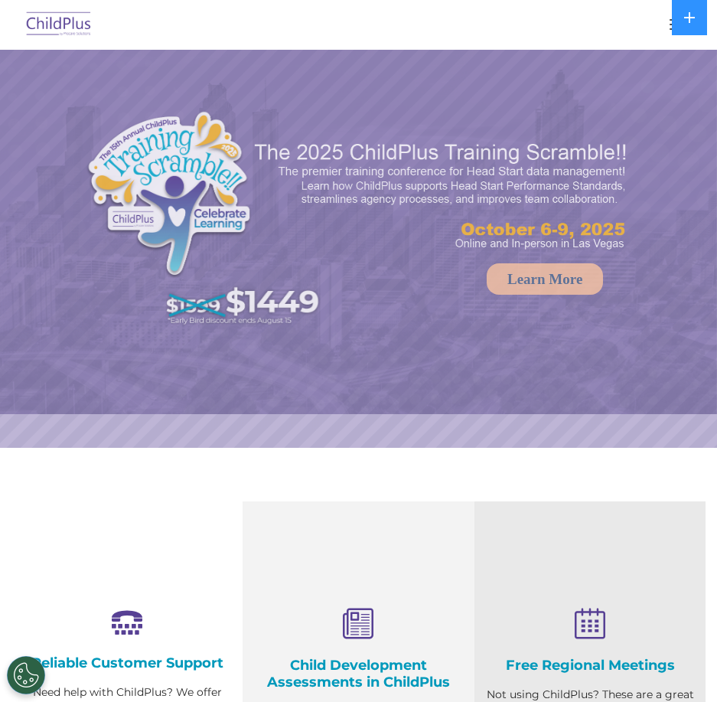
select select "MEDIUM"
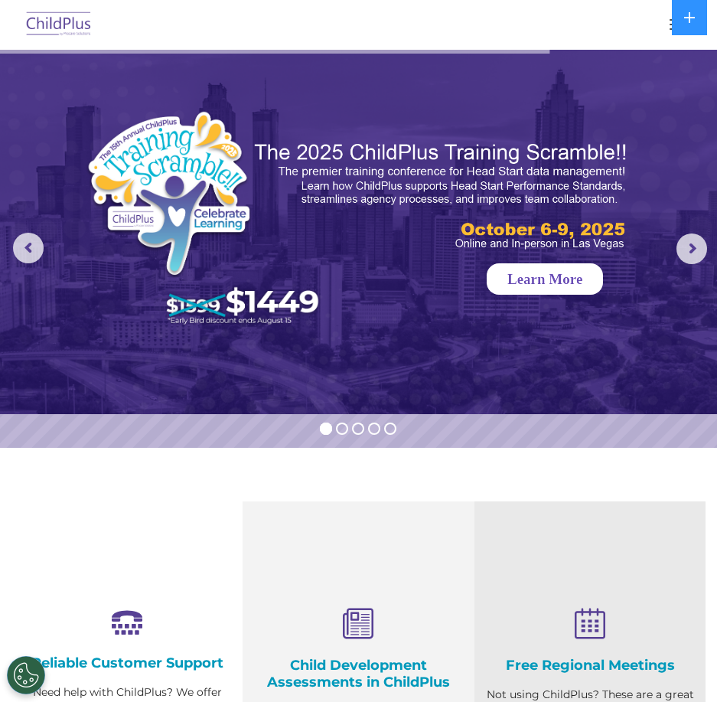
click at [557, 282] on link "Learn More" at bounding box center [545, 278] width 116 height 31
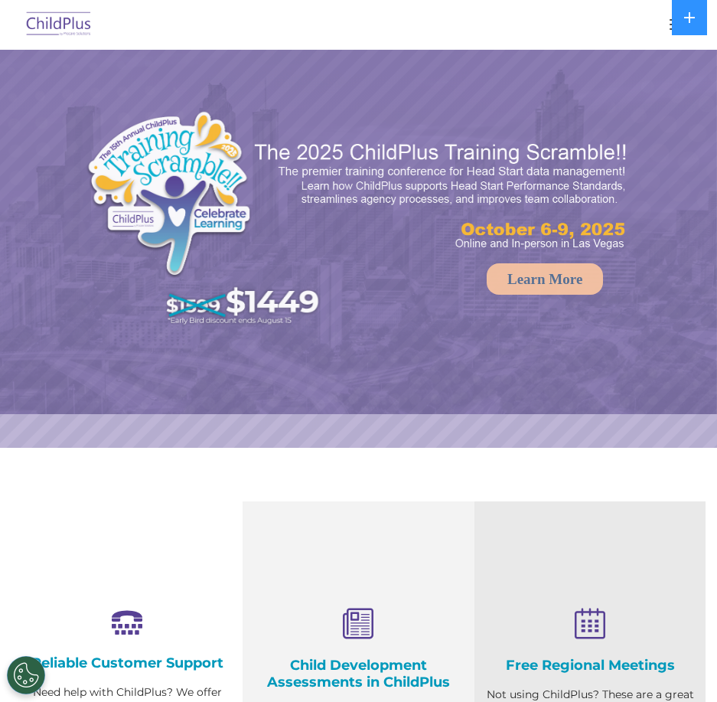
select select "MEDIUM"
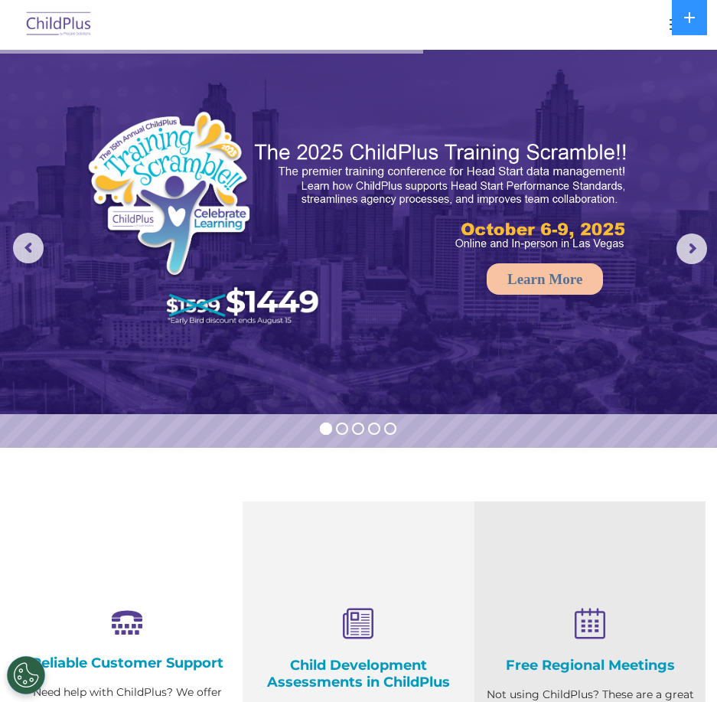
click at [669, 23] on button "button" at bounding box center [678, 24] width 32 height 24
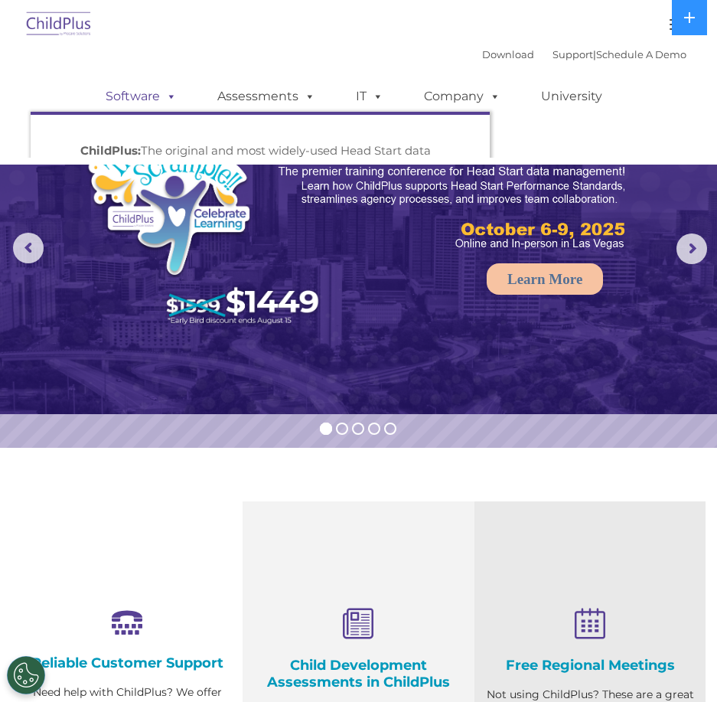
click at [163, 99] on span at bounding box center [168, 96] width 17 height 15
click at [299, 96] on span at bounding box center [307, 96] width 17 height 15
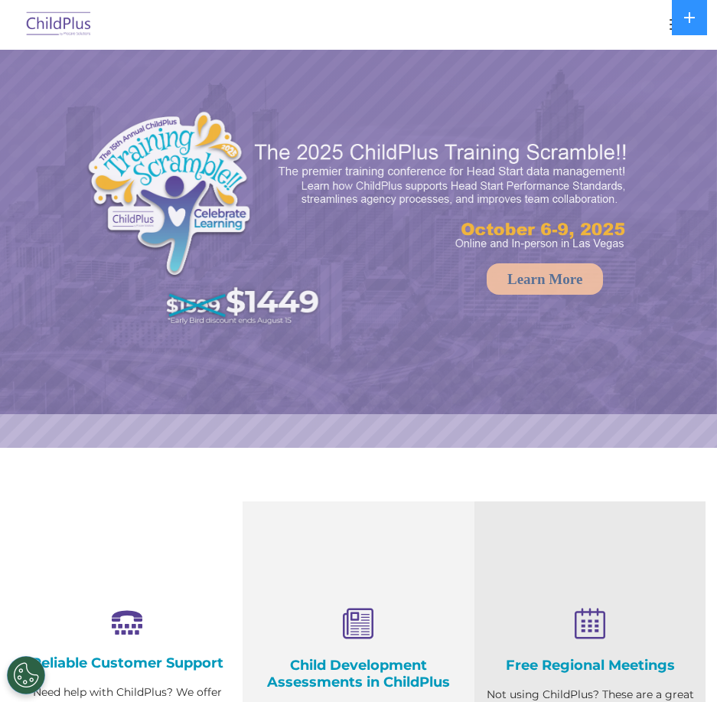
select select "MEDIUM"
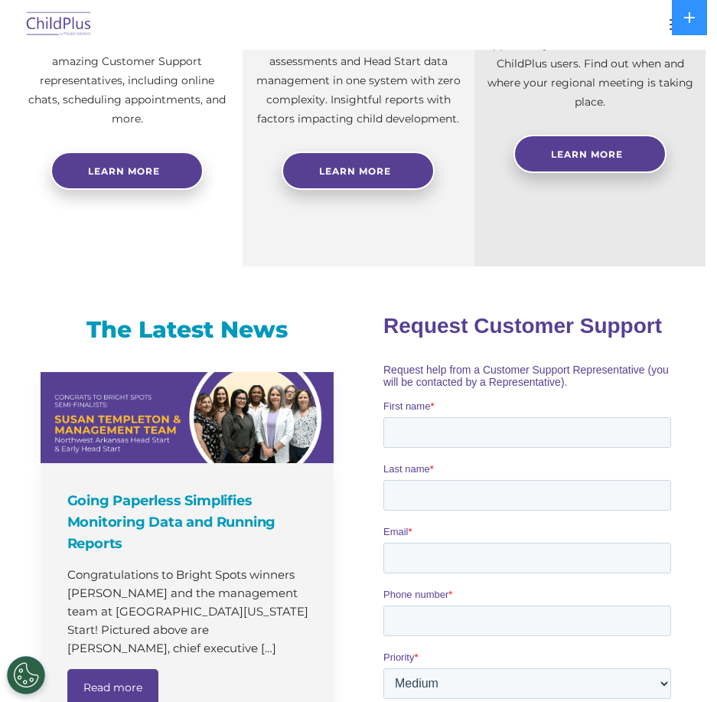
scroll to position [665, 0]
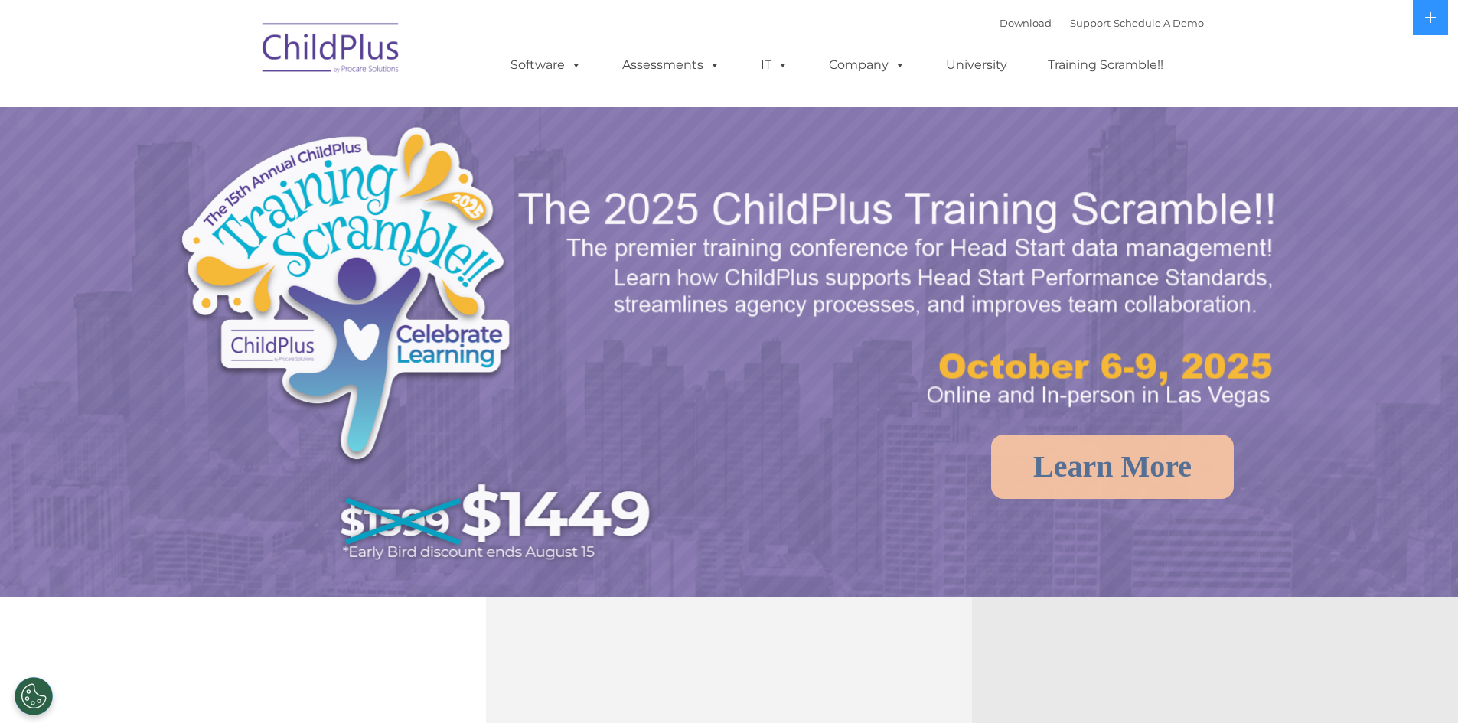
select select "MEDIUM"
